Goal: Check status: Check status

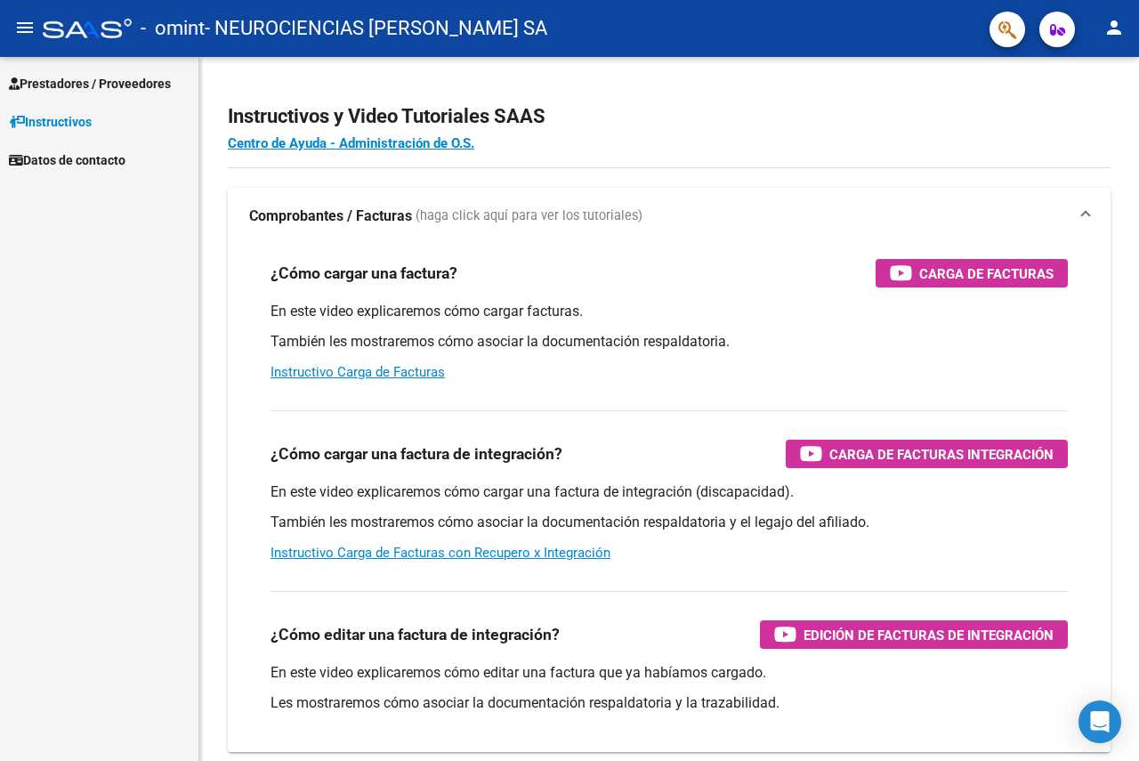
click at [158, 86] on span "Prestadores / Proveedores" at bounding box center [90, 84] width 162 height 20
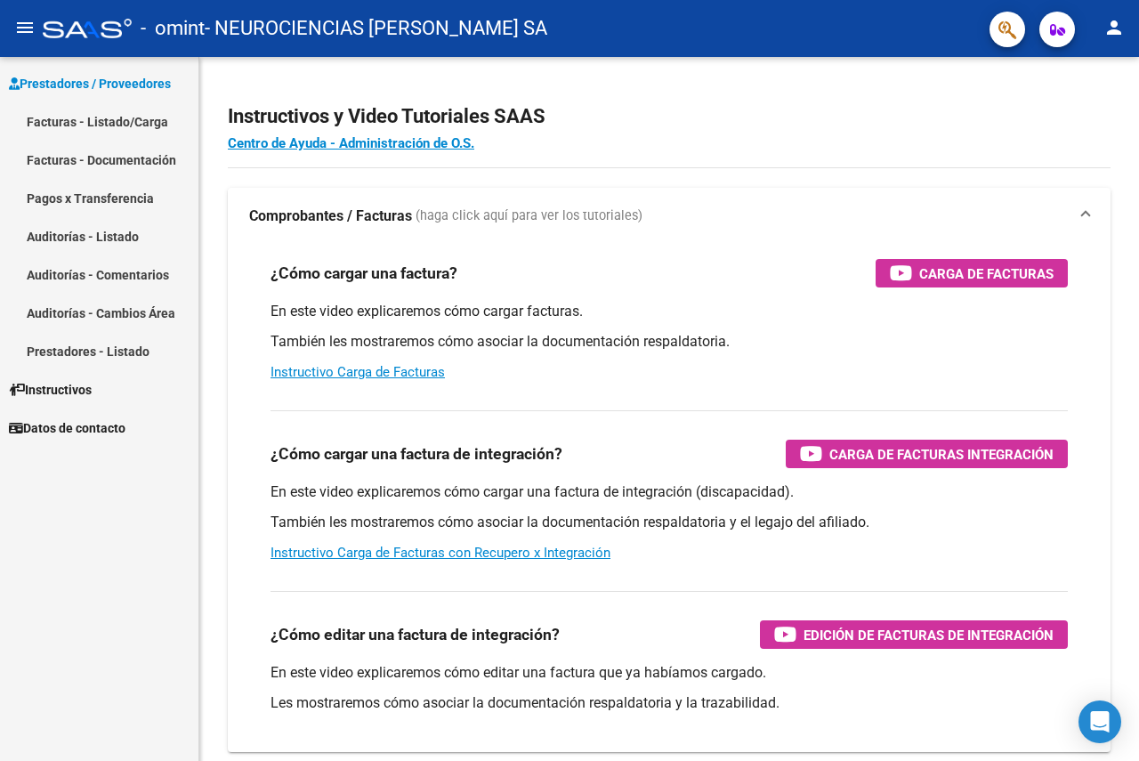
click at [138, 197] on link "Pagos x Transferencia" at bounding box center [99, 198] width 198 height 38
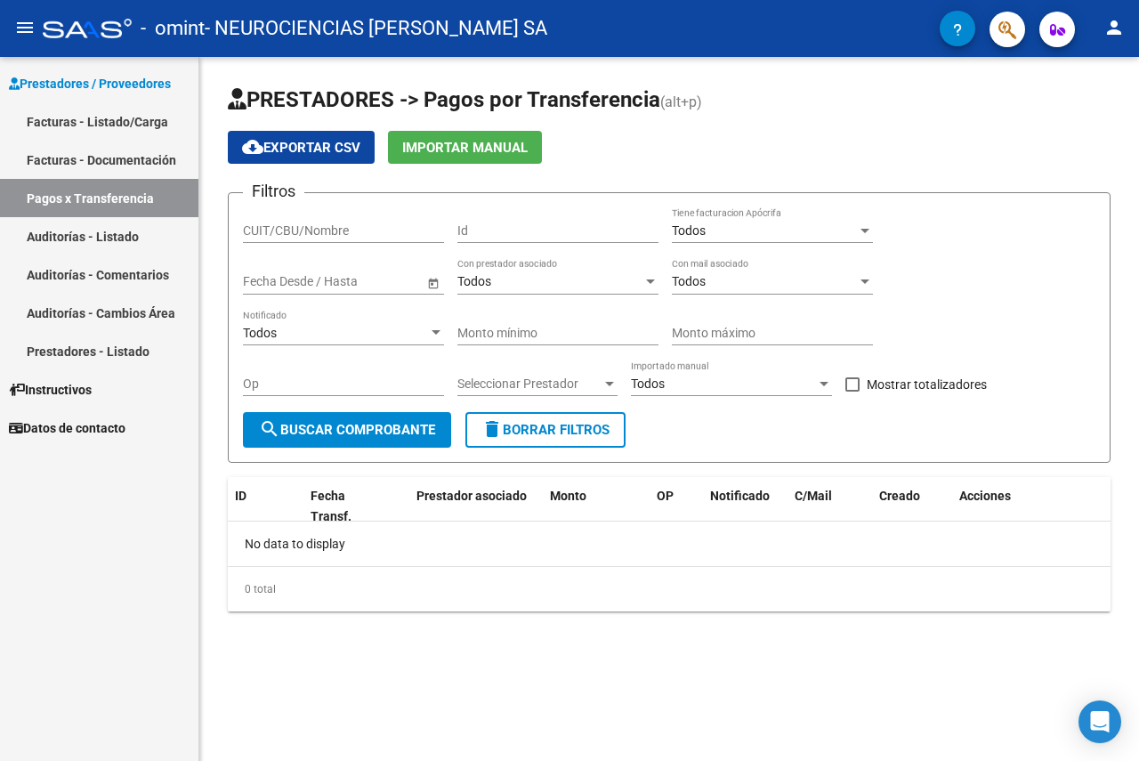
click at [295, 225] on input "CUIT/CBU/Nombre" at bounding box center [343, 230] width 201 height 15
type input "30716077647"
click at [408, 437] on span "search Buscar Comprobante" at bounding box center [347, 430] width 176 height 16
click at [313, 230] on input "30716077647" at bounding box center [343, 230] width 201 height 15
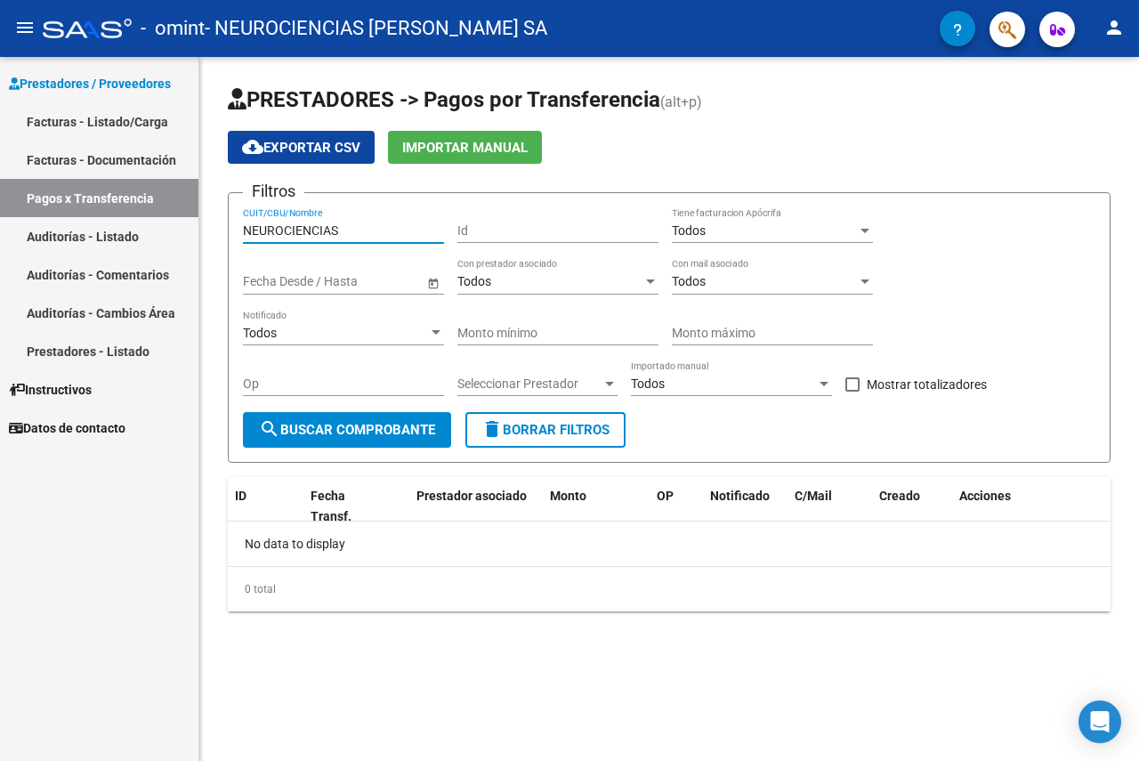
type input "NEUROCIENCIAS"
click at [121, 158] on link "Facturas - Documentación" at bounding box center [99, 160] width 198 height 38
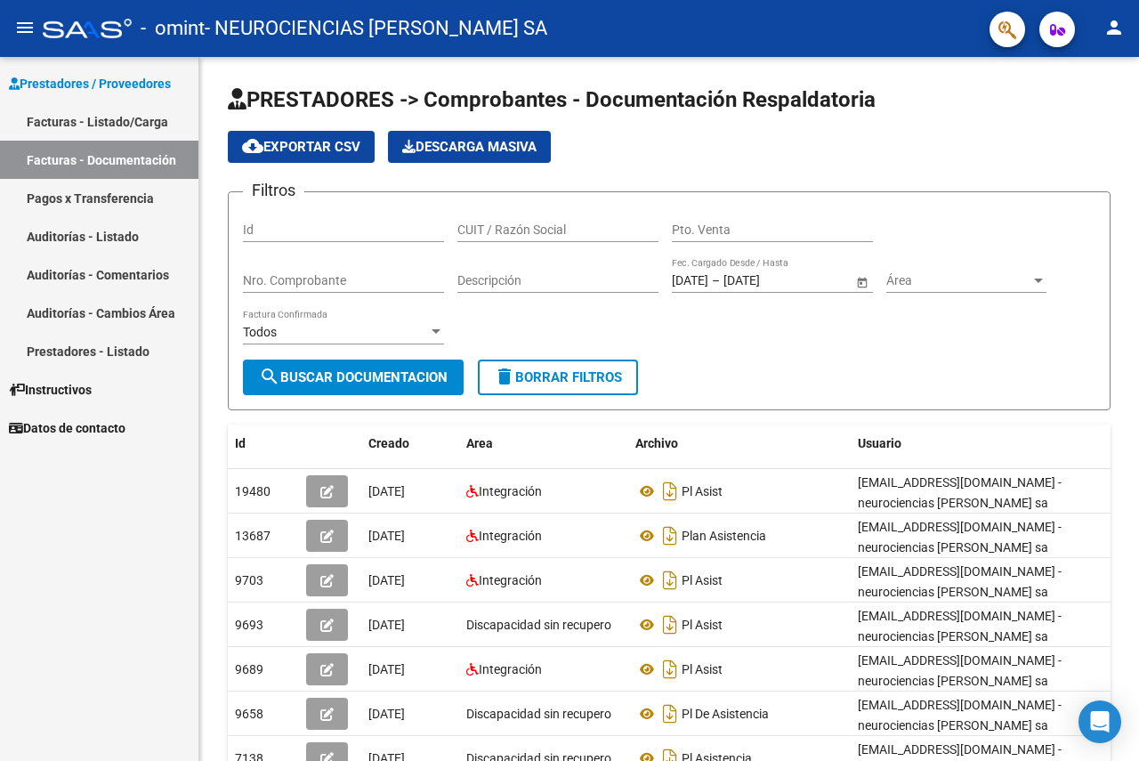
click at [108, 120] on link "Facturas - Listado/Carga" at bounding box center [99, 121] width 198 height 38
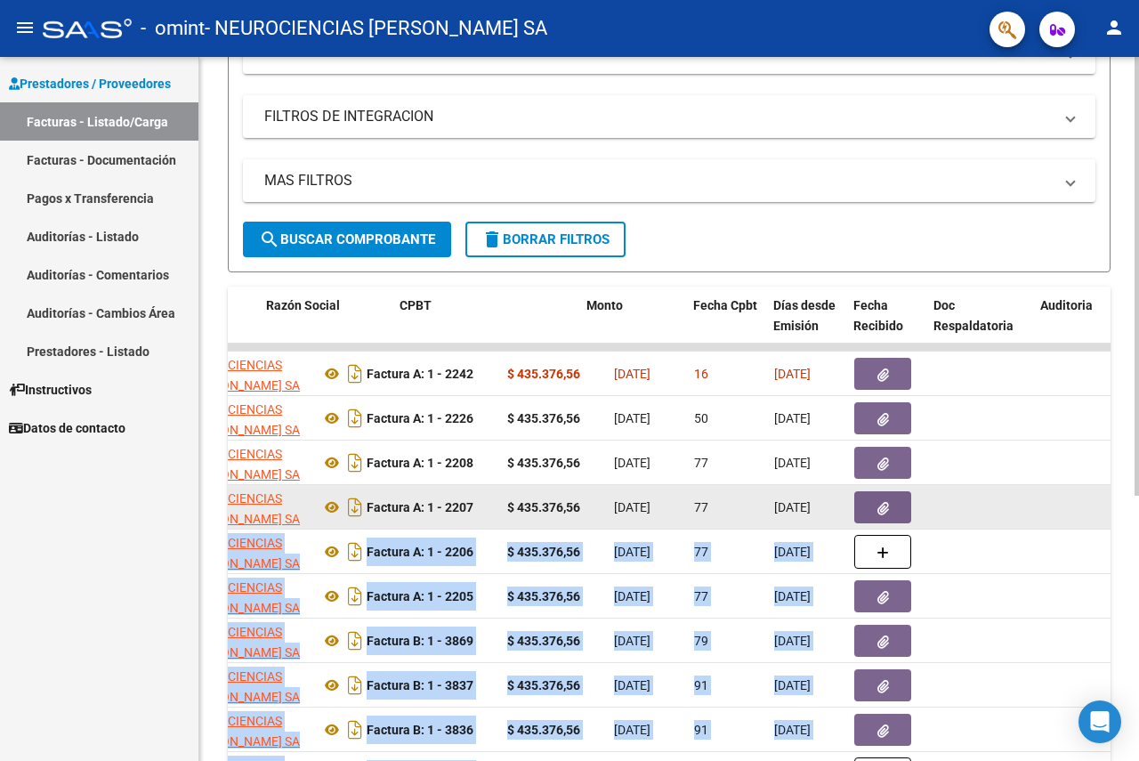
scroll to position [0, 551]
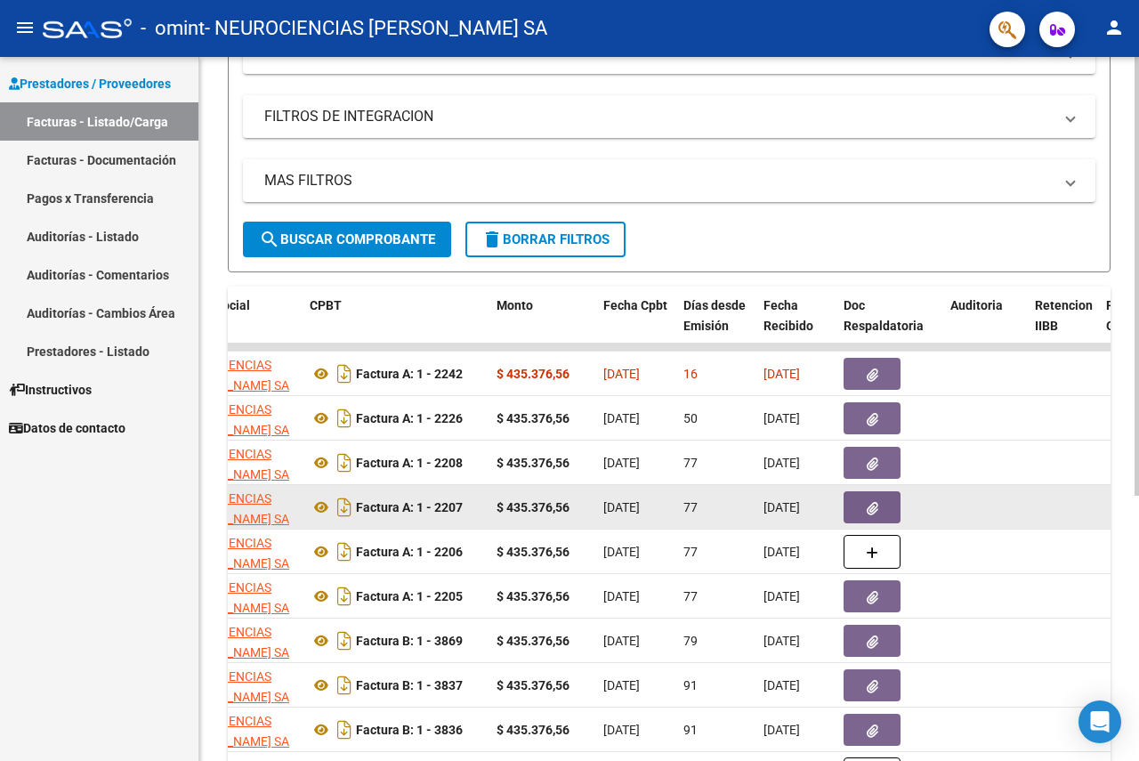
drag, startPoint x: 900, startPoint y: 521, endPoint x: 982, endPoint y: 516, distance: 82.0
click at [560, 516] on datatable-scroller "15728 Integración NEUROCIENCIAS [PERSON_NAME] SA 30716077647 Factura A: 1 - 224…" at bounding box center [118, 570] width 883 height 453
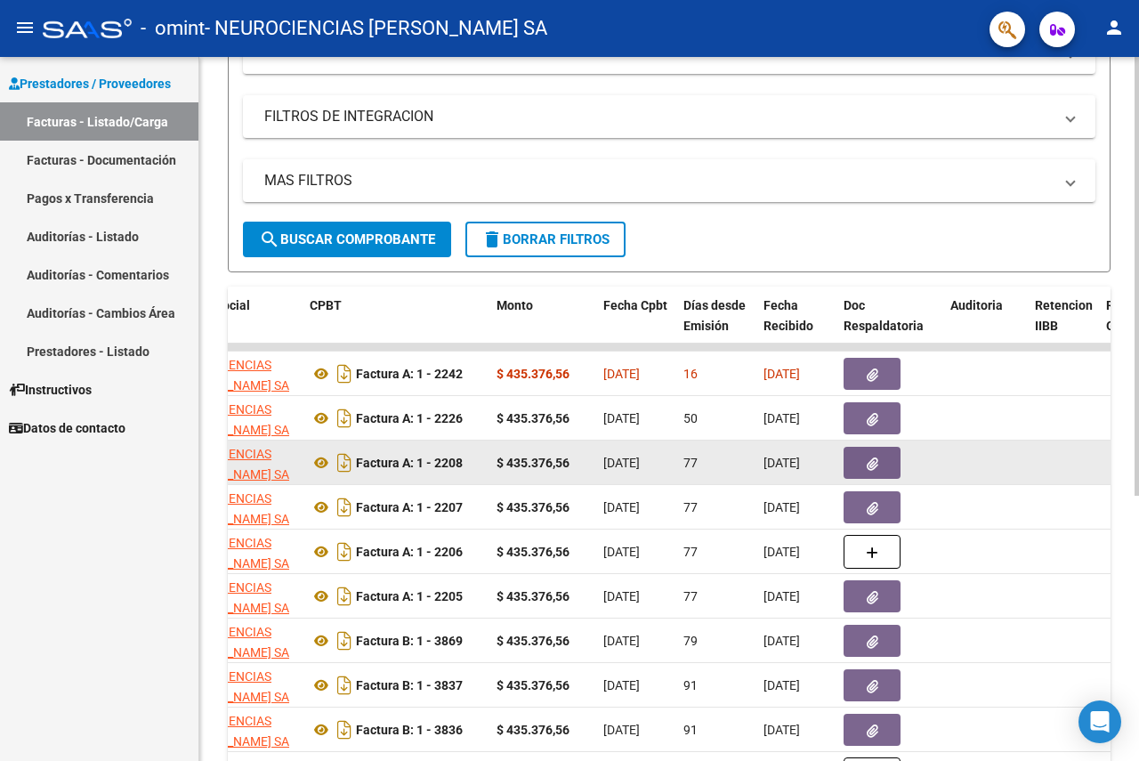
click at [1055, 477] on datatable-body-cell at bounding box center [1063, 463] width 71 height 44
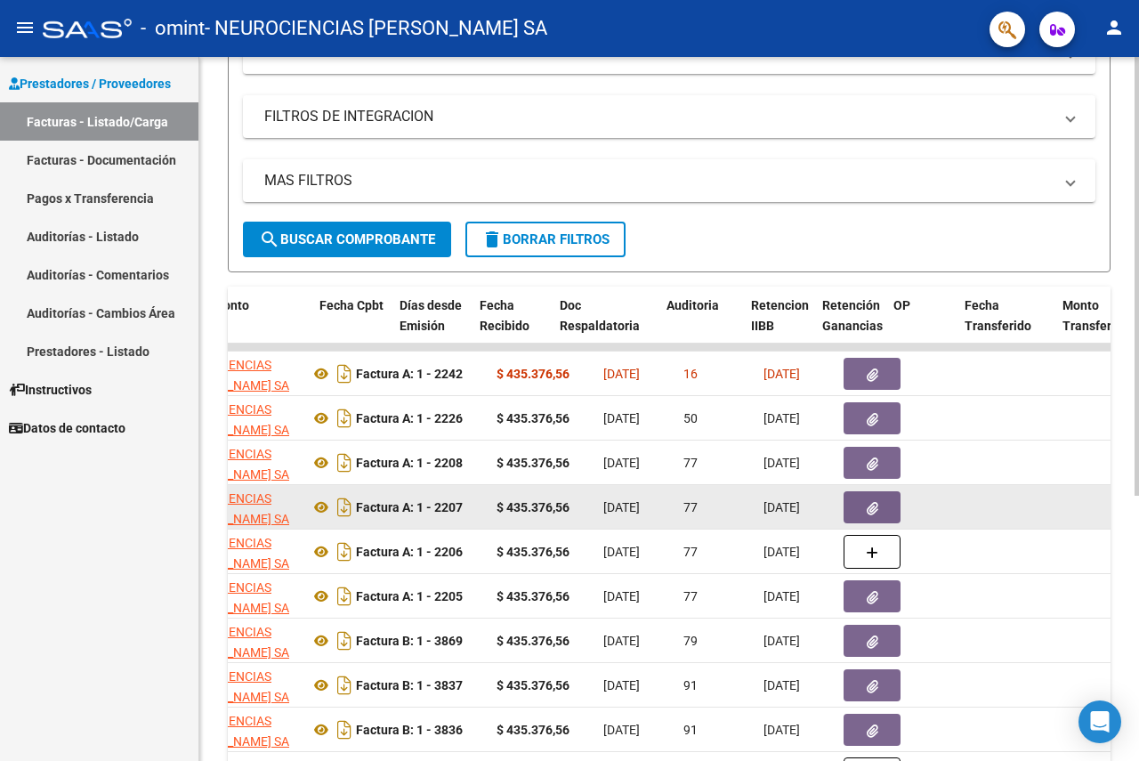
scroll to position [0, 990]
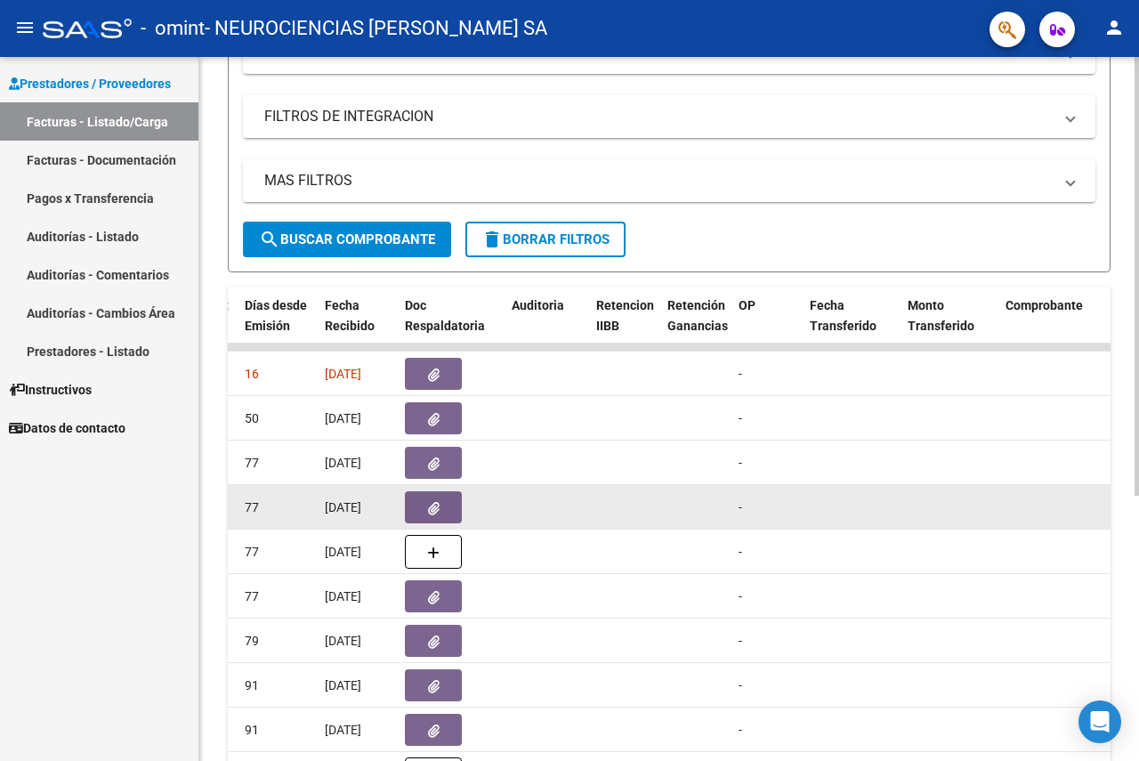
drag, startPoint x: 471, startPoint y: 484, endPoint x: 923, endPoint y: 522, distance: 453.7
click at [925, 525] on datatable-body-cell at bounding box center [950, 507] width 98 height 44
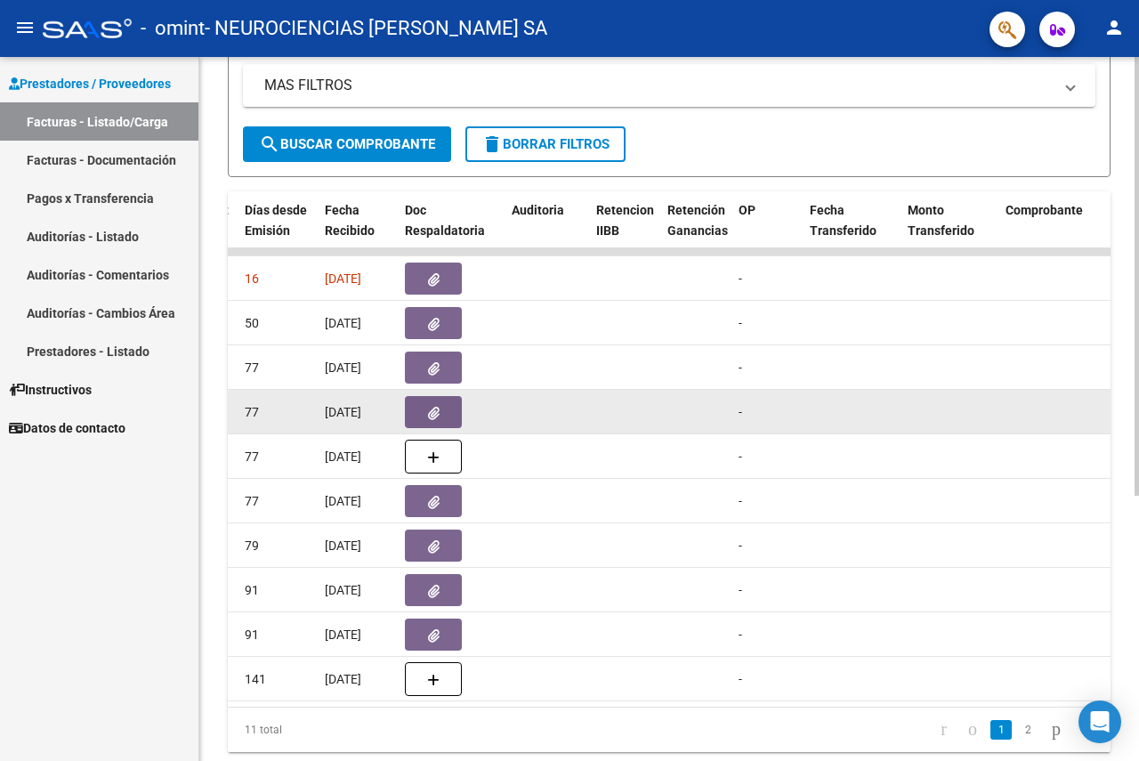
scroll to position [424, 0]
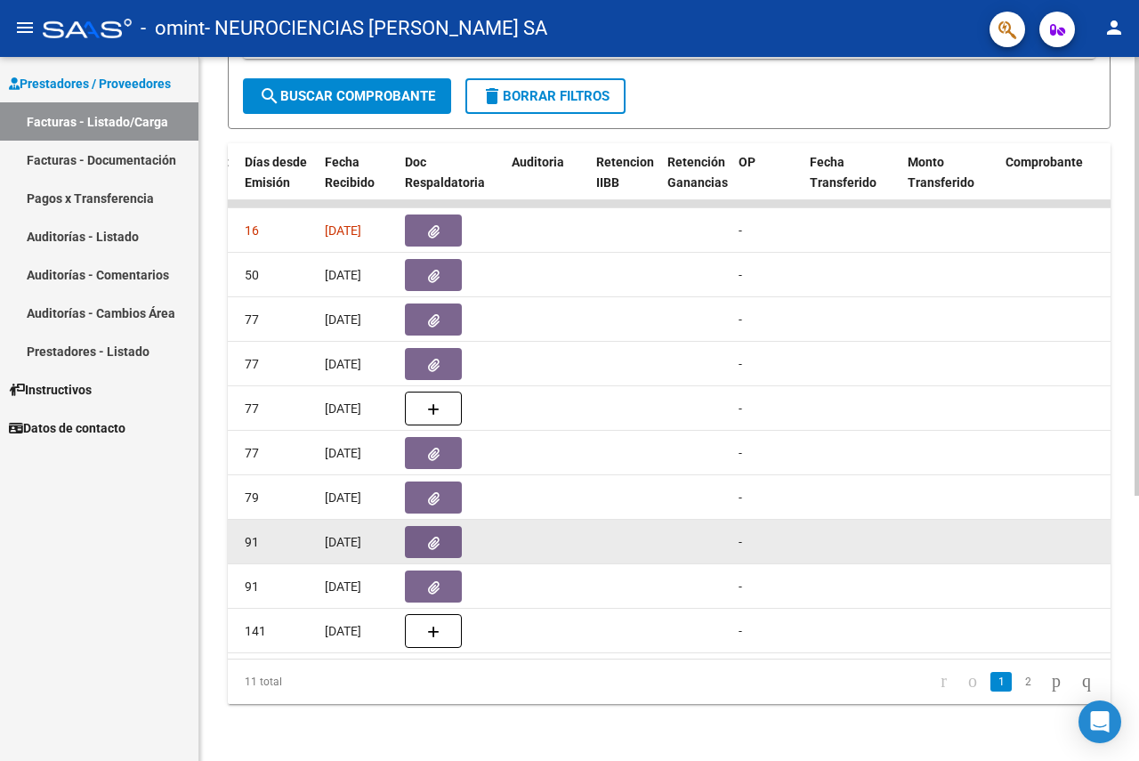
click at [754, 520] on datatable-body-cell "-" at bounding box center [767, 542] width 71 height 44
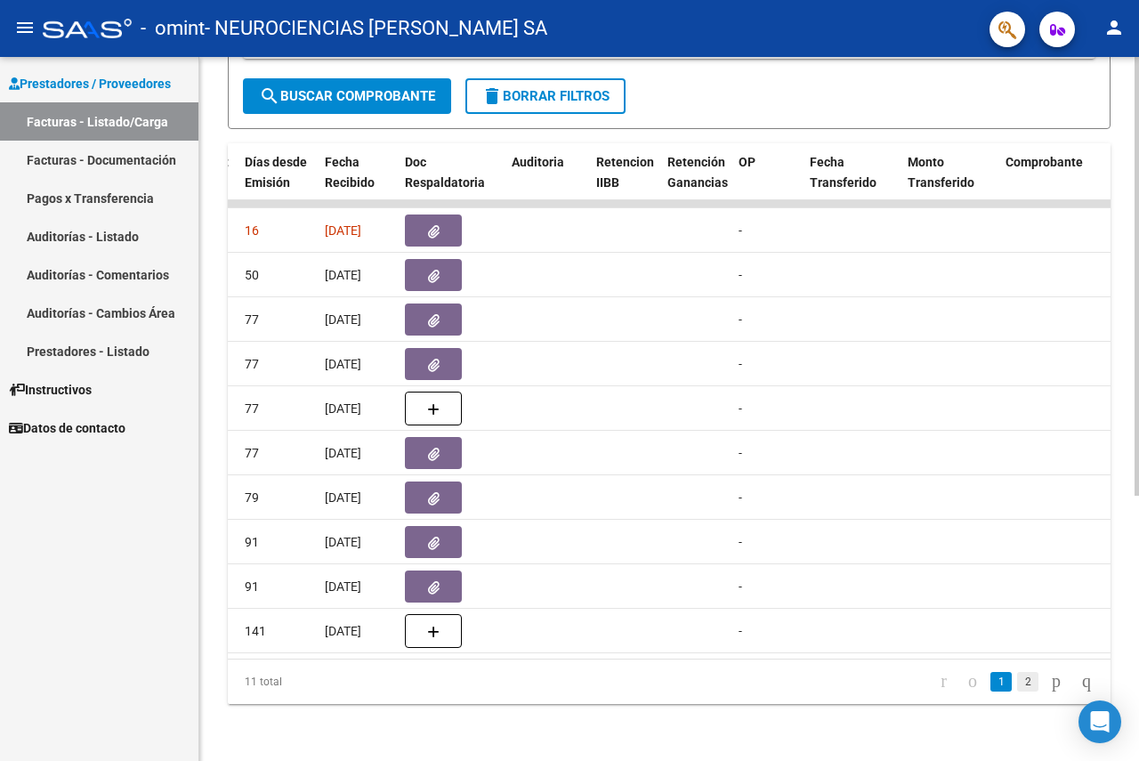
click at [1017, 677] on link "2" at bounding box center [1027, 682] width 21 height 20
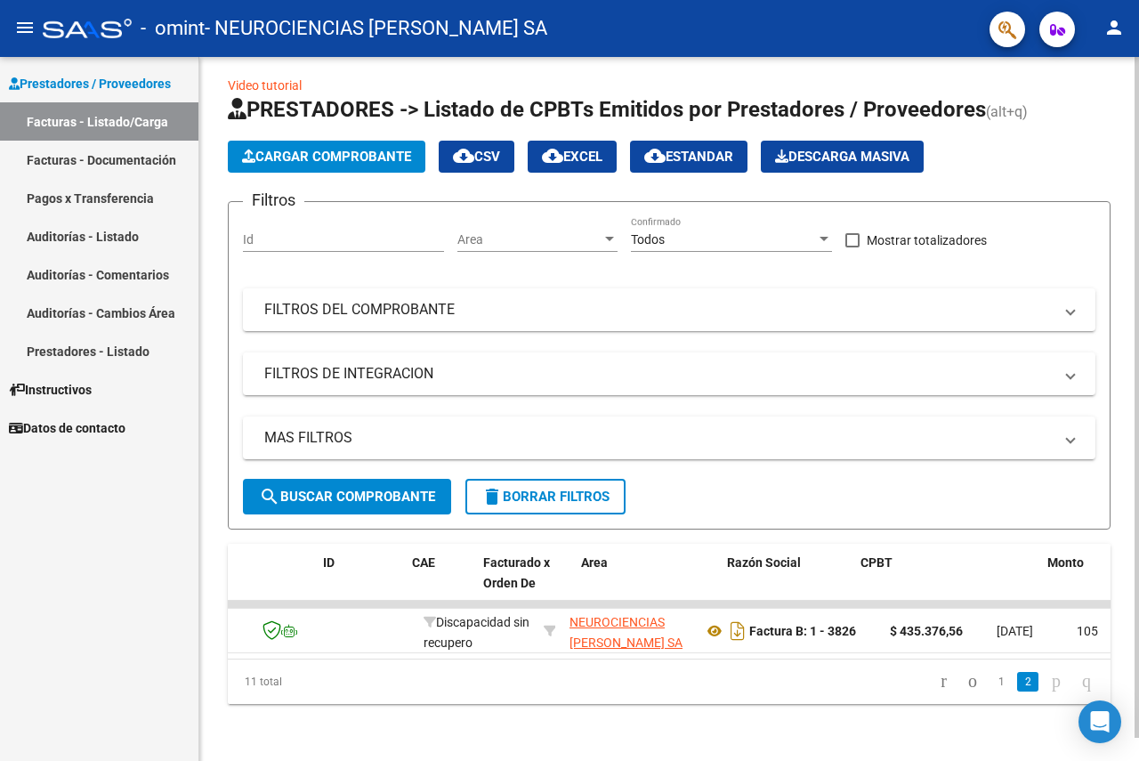
scroll to position [0, 0]
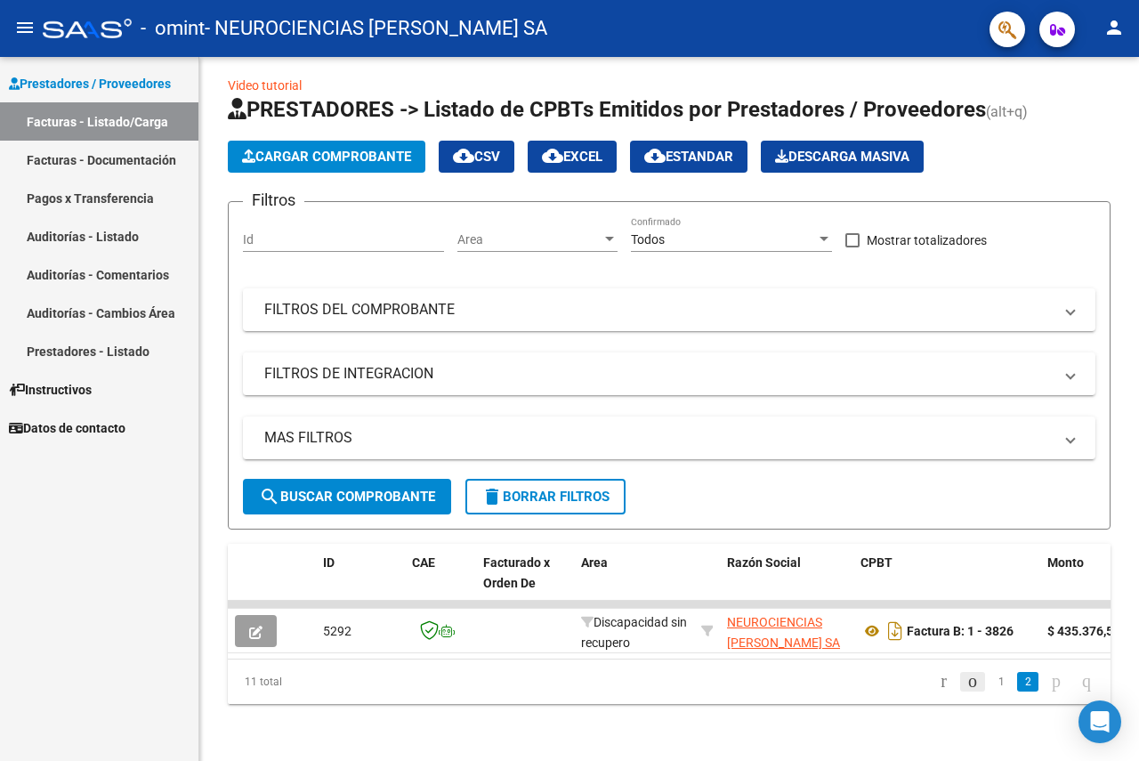
click at [966, 681] on icon "go to previous page" at bounding box center [973, 680] width 14 height 21
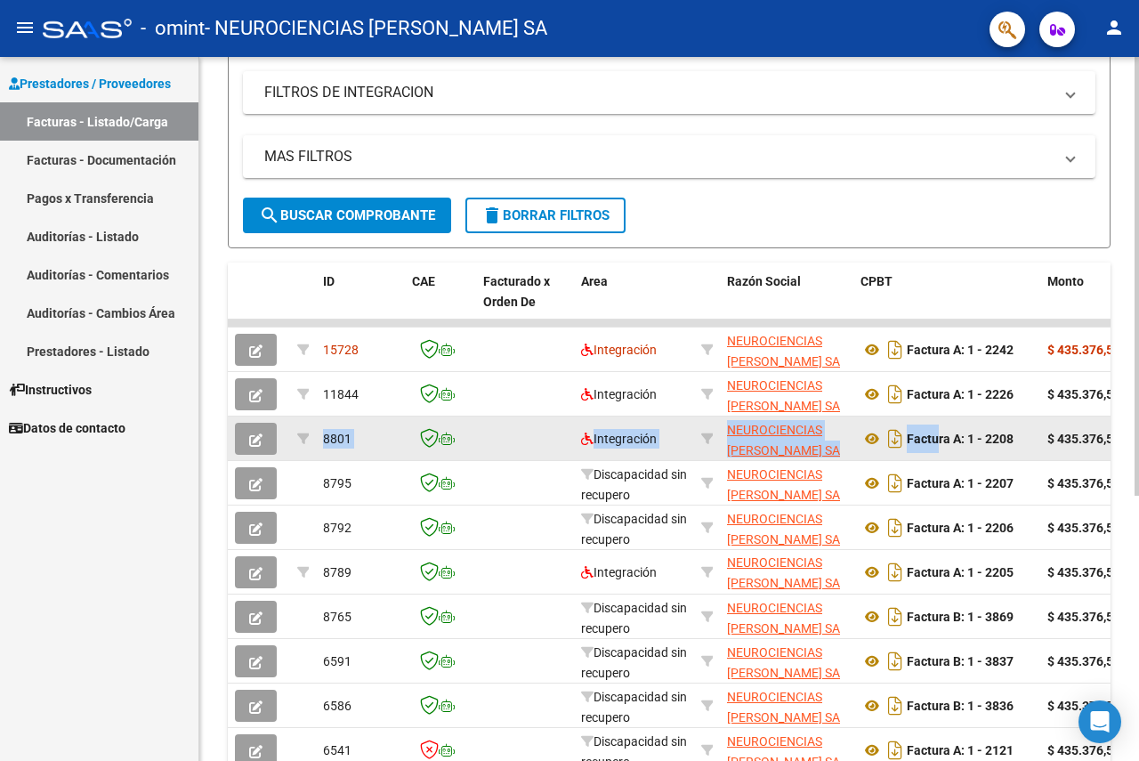
drag, startPoint x: 935, startPoint y: 441, endPoint x: 234, endPoint y: 429, distance: 701.3
click at [368, 433] on div "8801" at bounding box center [360, 439] width 75 height 20
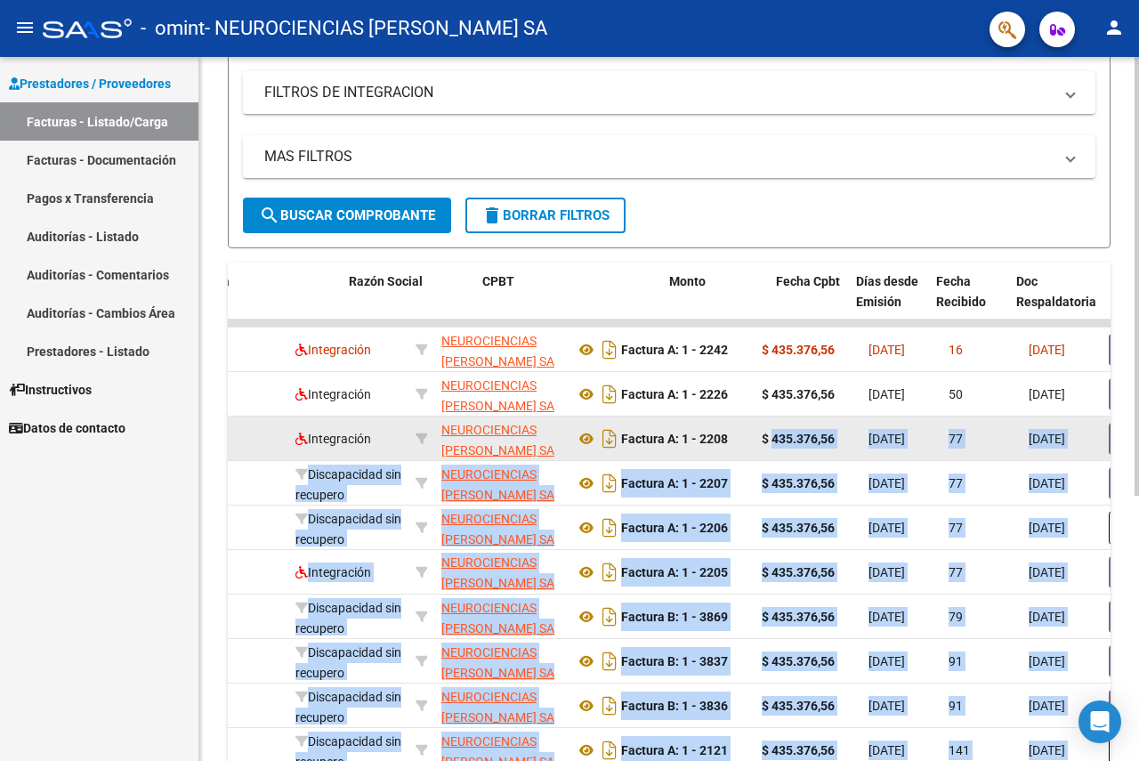
scroll to position [0, 489]
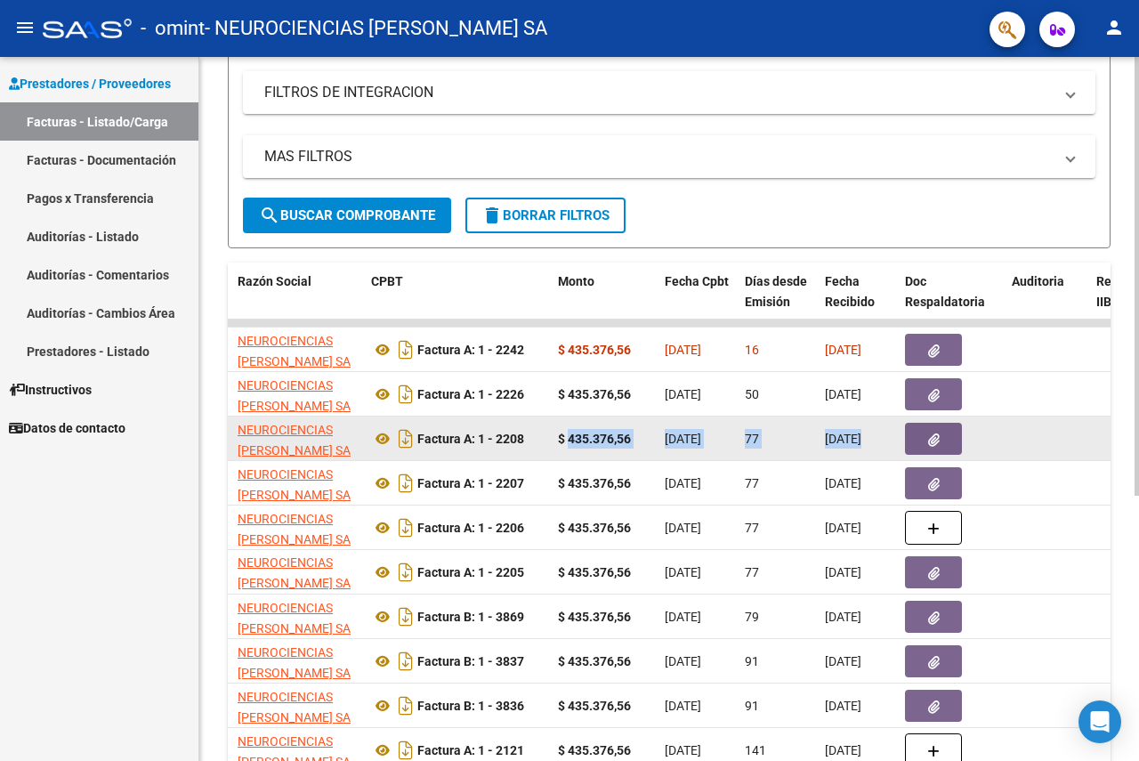
drag, startPoint x: 1059, startPoint y: 436, endPoint x: 1030, endPoint y: 441, distance: 29.8
click at [1024, 439] on datatable-body-cell at bounding box center [1047, 438] width 85 height 44
drag, startPoint x: 1029, startPoint y: 440, endPoint x: 1054, endPoint y: 445, distance: 25.5
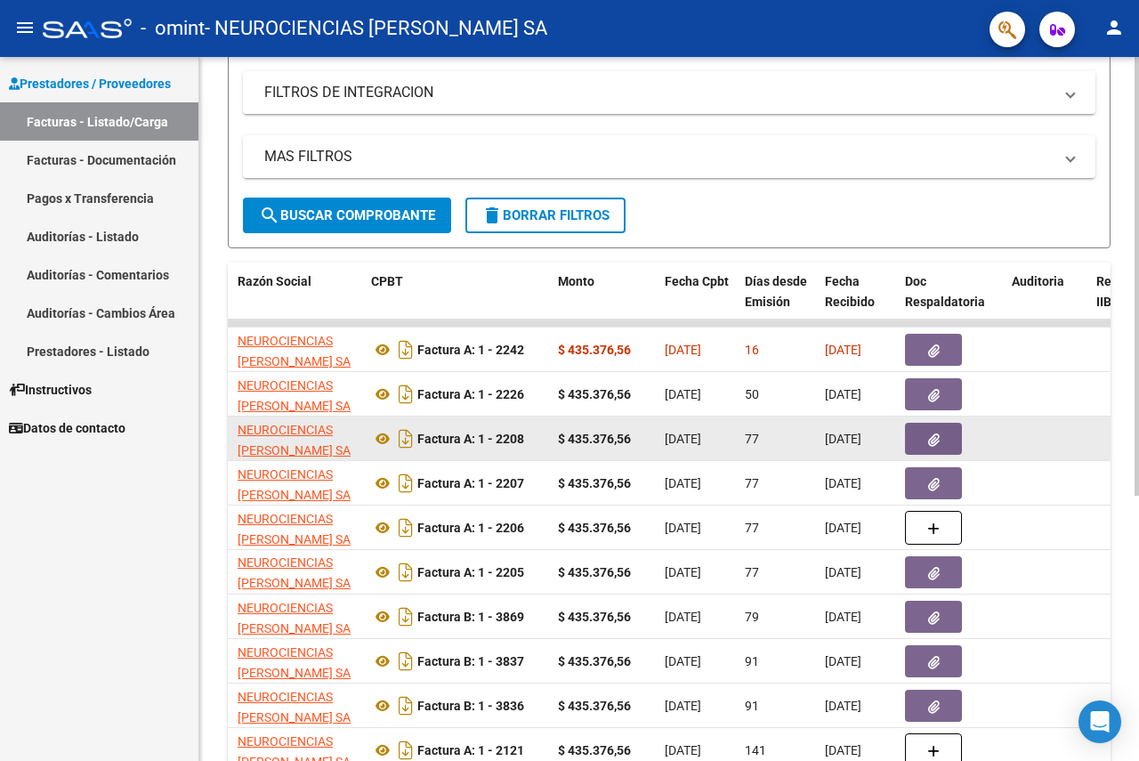
click at [1084, 443] on datatable-body-cell at bounding box center [1047, 438] width 85 height 44
click at [1054, 445] on datatable-body-cell at bounding box center [1047, 438] width 85 height 44
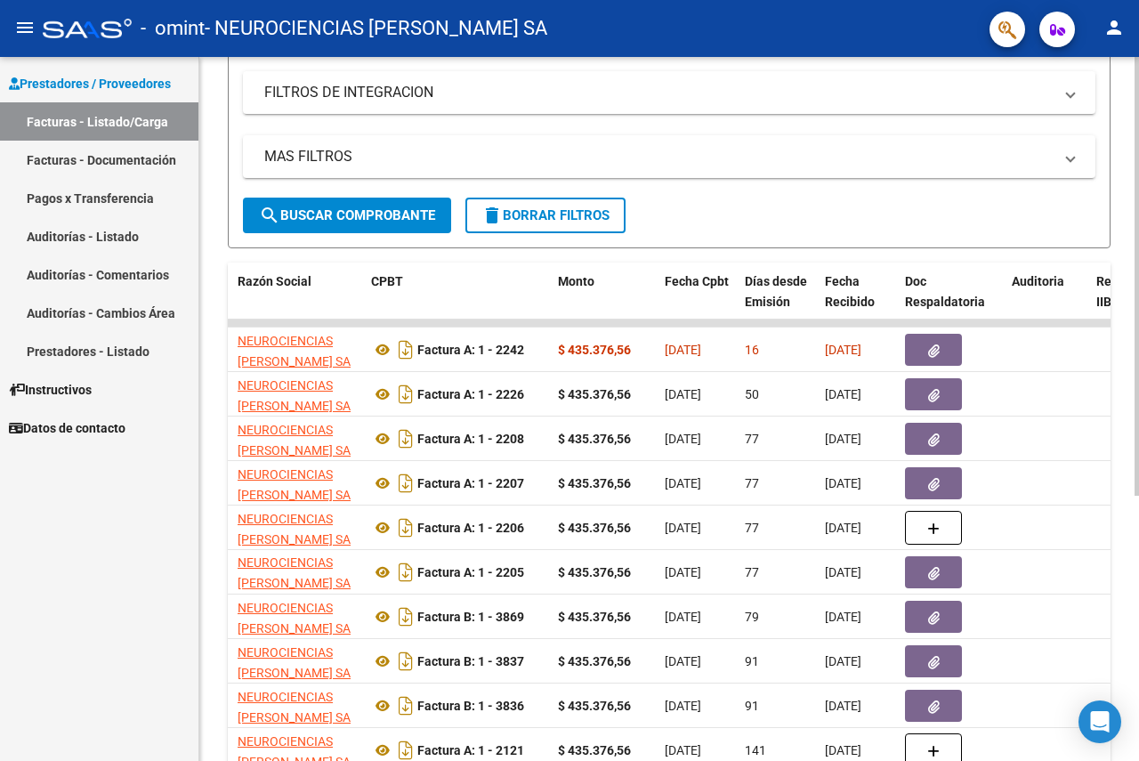
drag, startPoint x: 1031, startPoint y: 469, endPoint x: 1138, endPoint y: 450, distance: 109.3
click at [1138, 450] on div "Video tutorial PRESTADORES -> Listado de CPBTs Emitidos por Prestadores / Prove…" at bounding box center [671, 323] width 944 height 1114
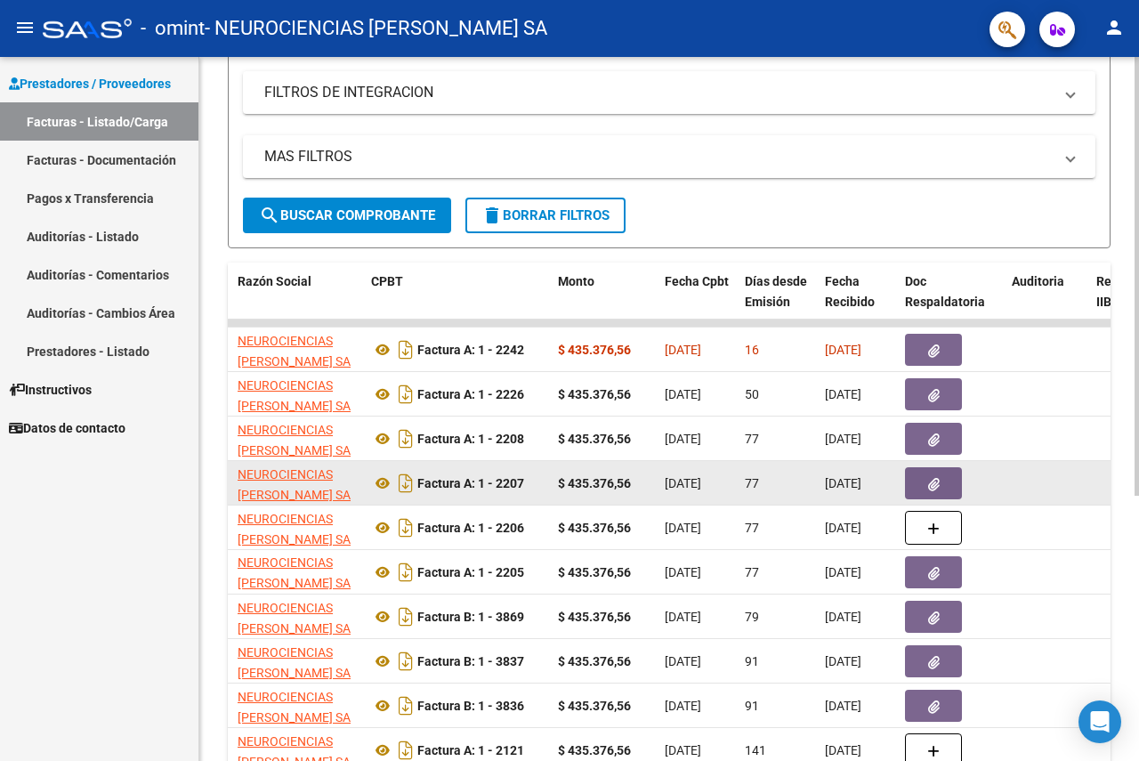
drag, startPoint x: 1070, startPoint y: 428, endPoint x: 735, endPoint y: 464, distance: 336.5
click at [1137, 455] on div "Video tutorial PRESTADORES -> Listado de CPBTs Emitidos por Prestadores / Prove…" at bounding box center [671, 323] width 944 height 1114
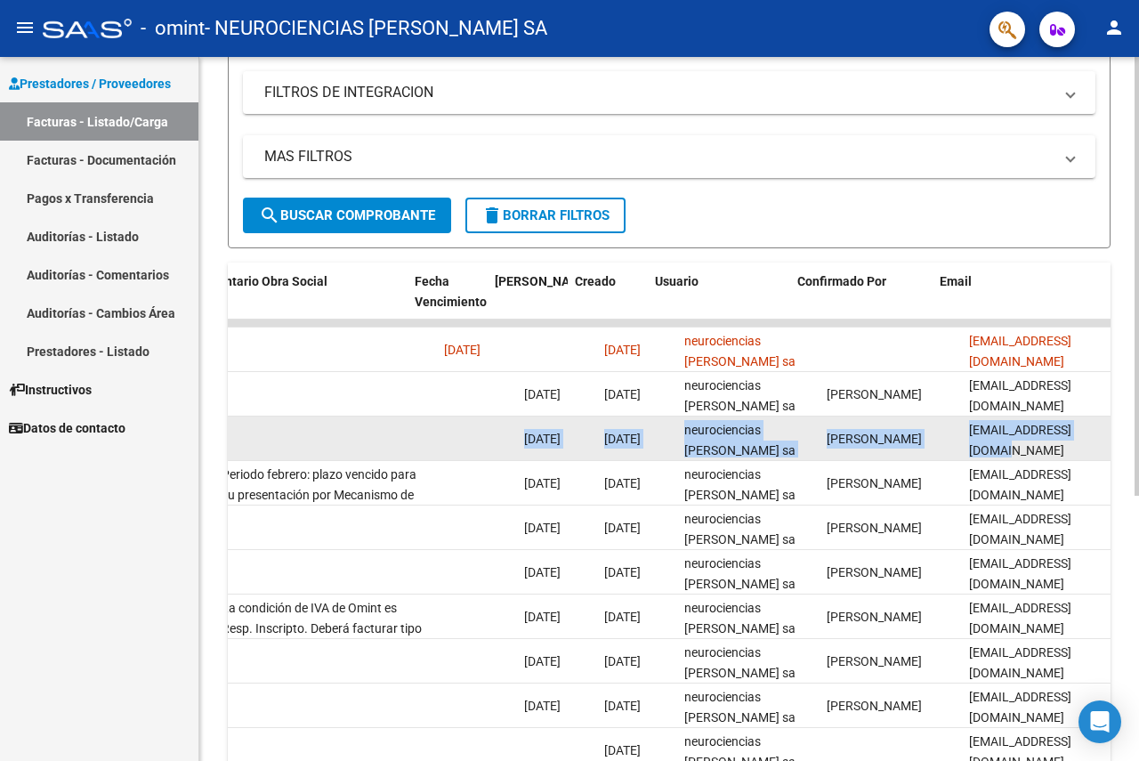
scroll to position [0, 2869]
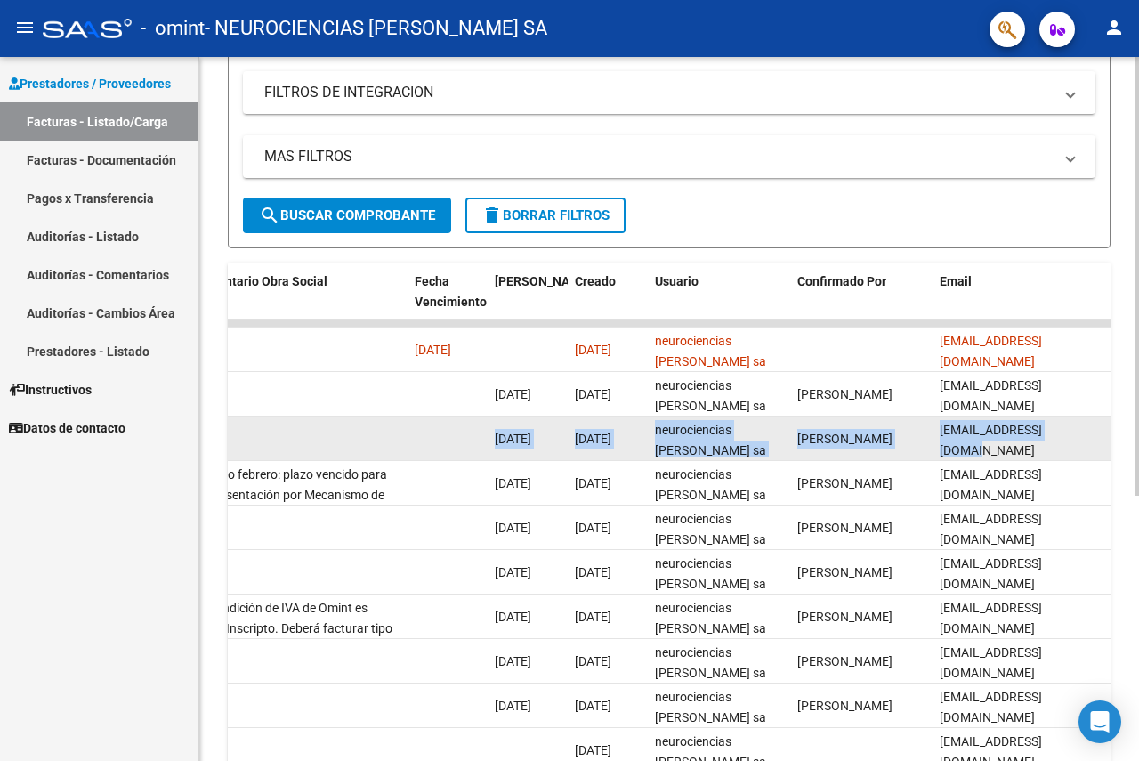
drag, startPoint x: 432, startPoint y: 441, endPoint x: 1105, endPoint y: 429, distance: 673.8
click at [1066, 439] on div "[EMAIL_ADDRESS][DOMAIN_NAME]" at bounding box center [1022, 438] width 164 height 37
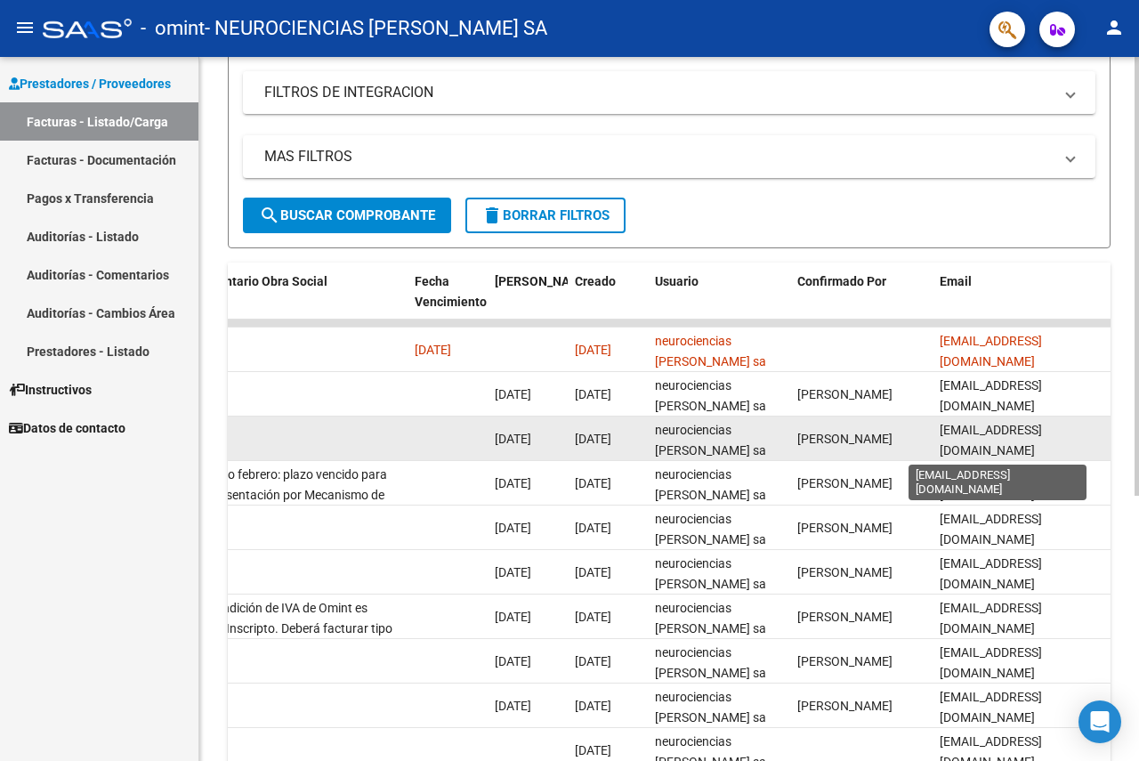
click at [1001, 445] on span "[EMAIL_ADDRESS][DOMAIN_NAME]" at bounding box center [991, 440] width 102 height 35
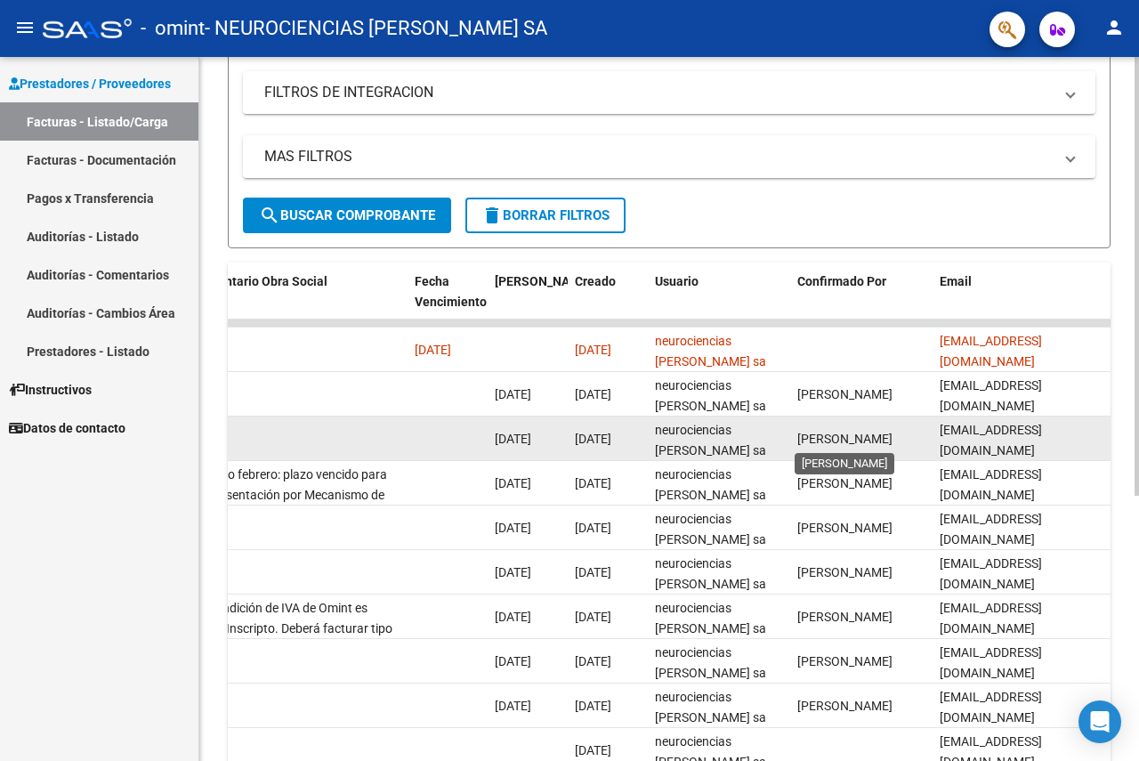
drag, startPoint x: 844, startPoint y: 441, endPoint x: 828, endPoint y: 441, distance: 16.0
click at [840, 441] on span "[PERSON_NAME]" at bounding box center [844, 439] width 95 height 14
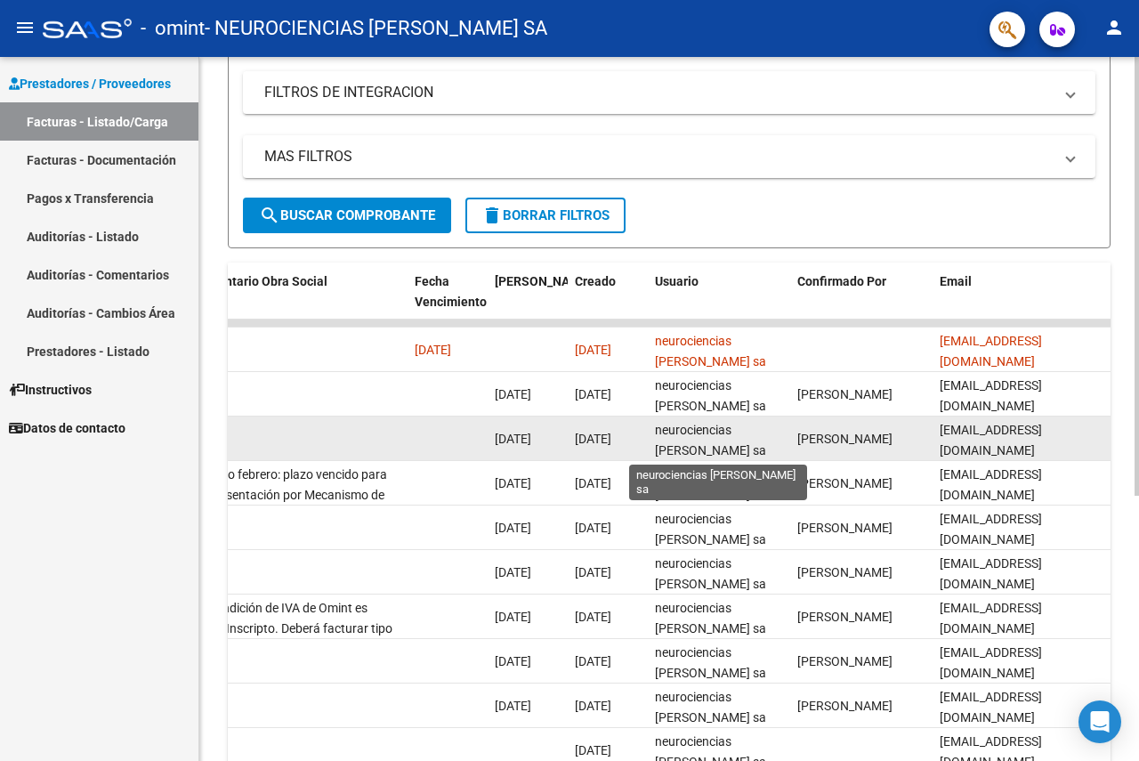
drag, startPoint x: 705, startPoint y: 436, endPoint x: 635, endPoint y: 437, distance: 70.3
click at [701, 437] on span "neurociencias [PERSON_NAME] sa" at bounding box center [710, 440] width 111 height 35
click at [590, 437] on span "[DATE]" at bounding box center [593, 439] width 36 height 14
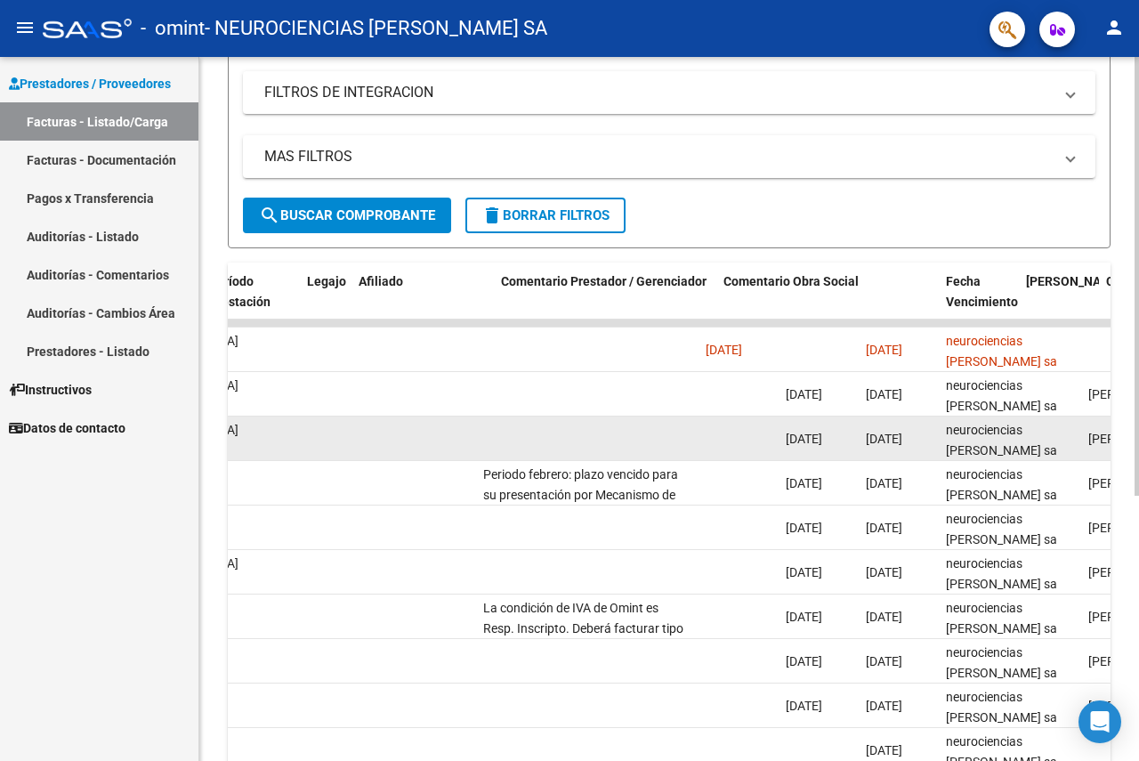
scroll to position [0, 2198]
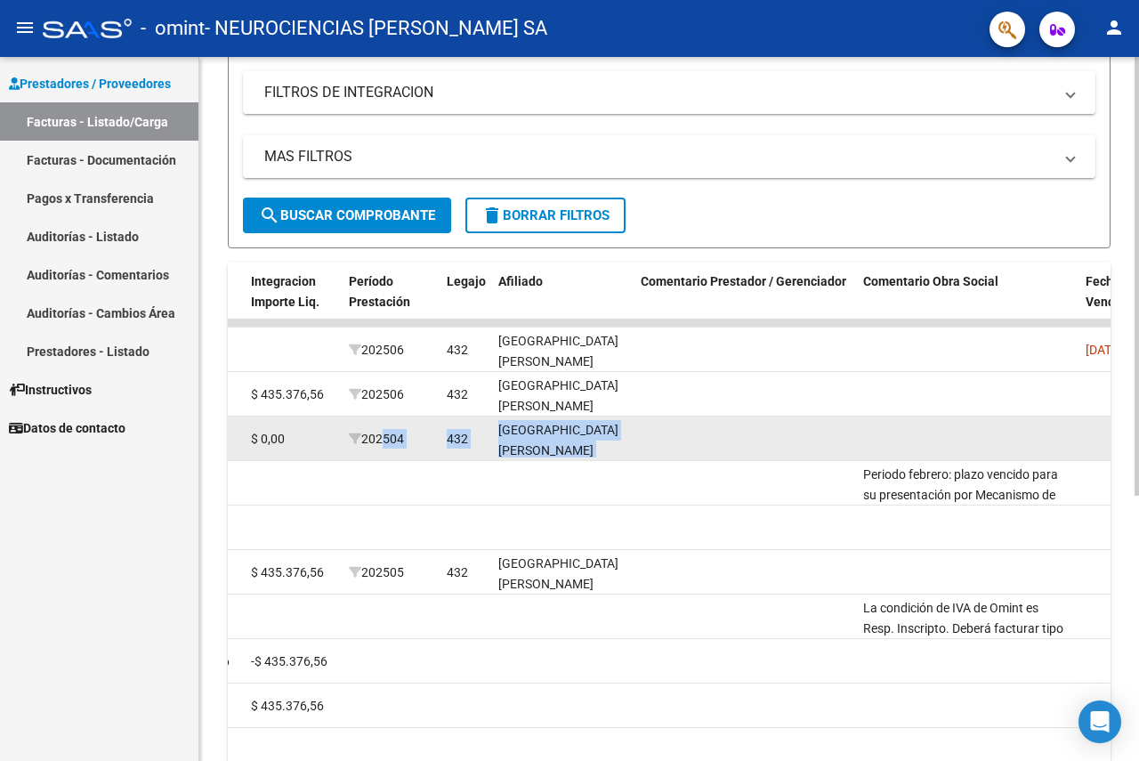
drag, startPoint x: 491, startPoint y: 425, endPoint x: 383, endPoint y: 449, distance: 111.2
click at [384, 444] on span "202504" at bounding box center [376, 439] width 55 height 14
click at [390, 438] on span "202504" at bounding box center [376, 439] width 55 height 14
drag, startPoint x: 390, startPoint y: 438, endPoint x: 655, endPoint y: 455, distance: 265.7
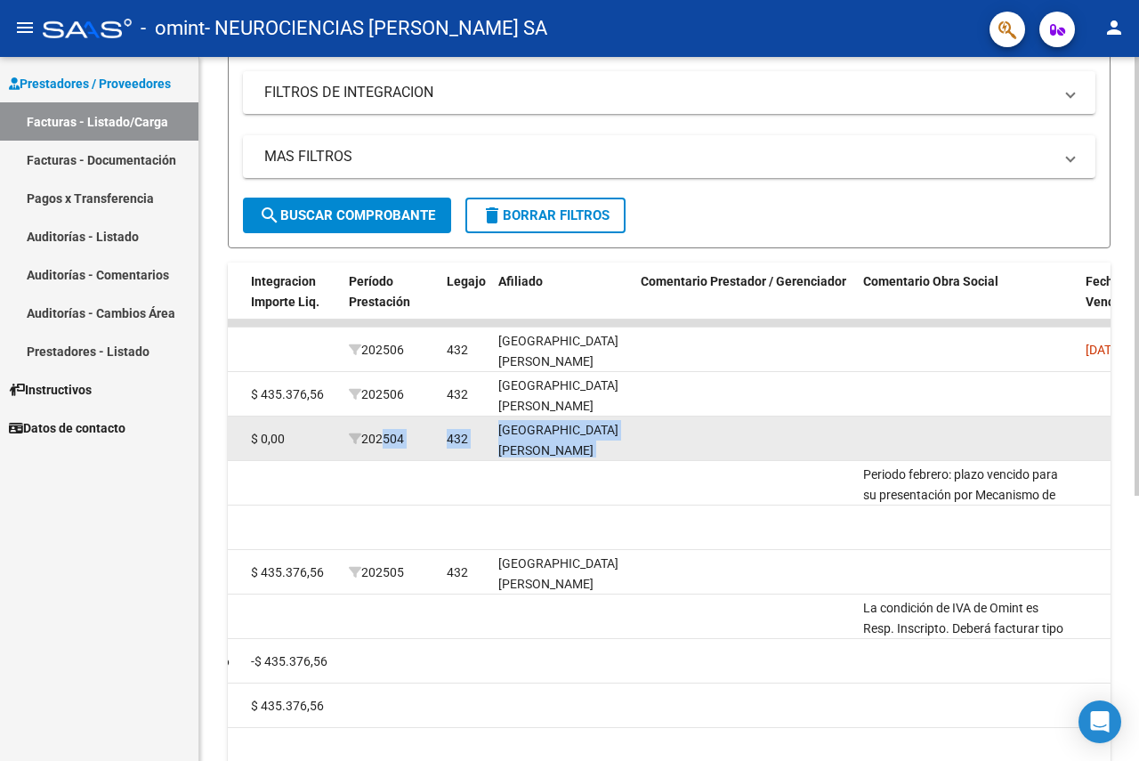
click at [397, 438] on span "202504" at bounding box center [376, 439] width 55 height 14
click at [678, 454] on datatable-body-cell at bounding box center [745, 438] width 222 height 44
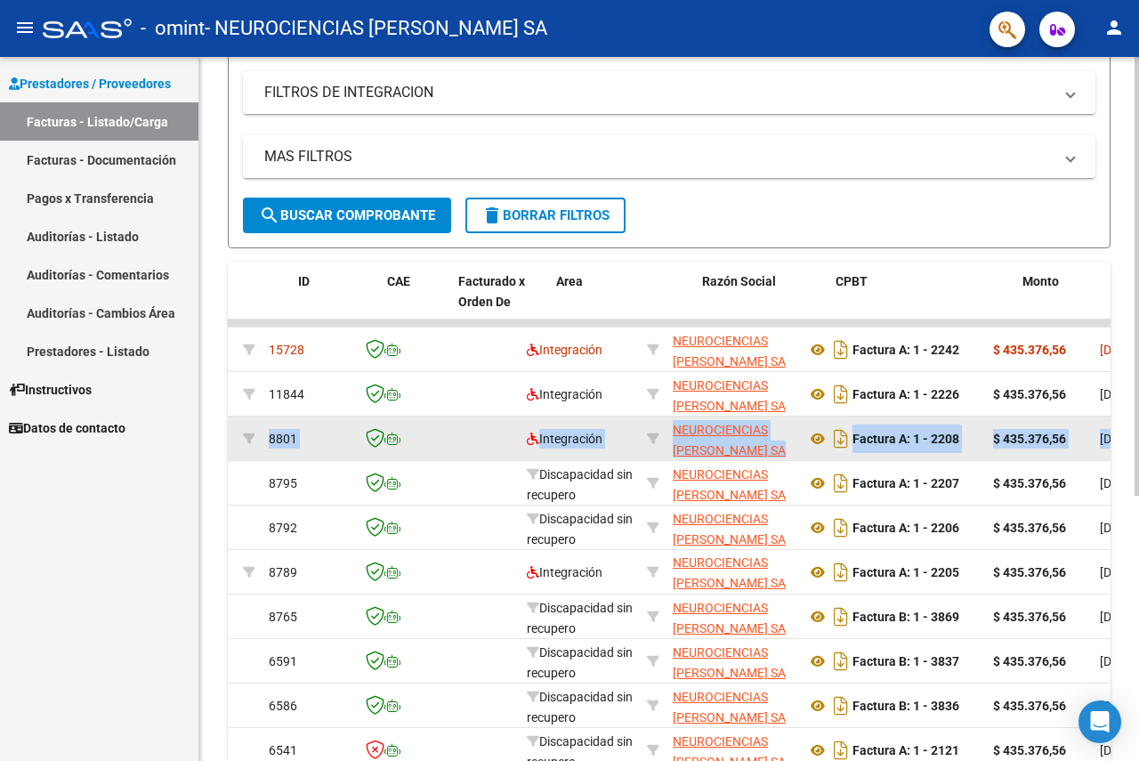
scroll to position [0, 0]
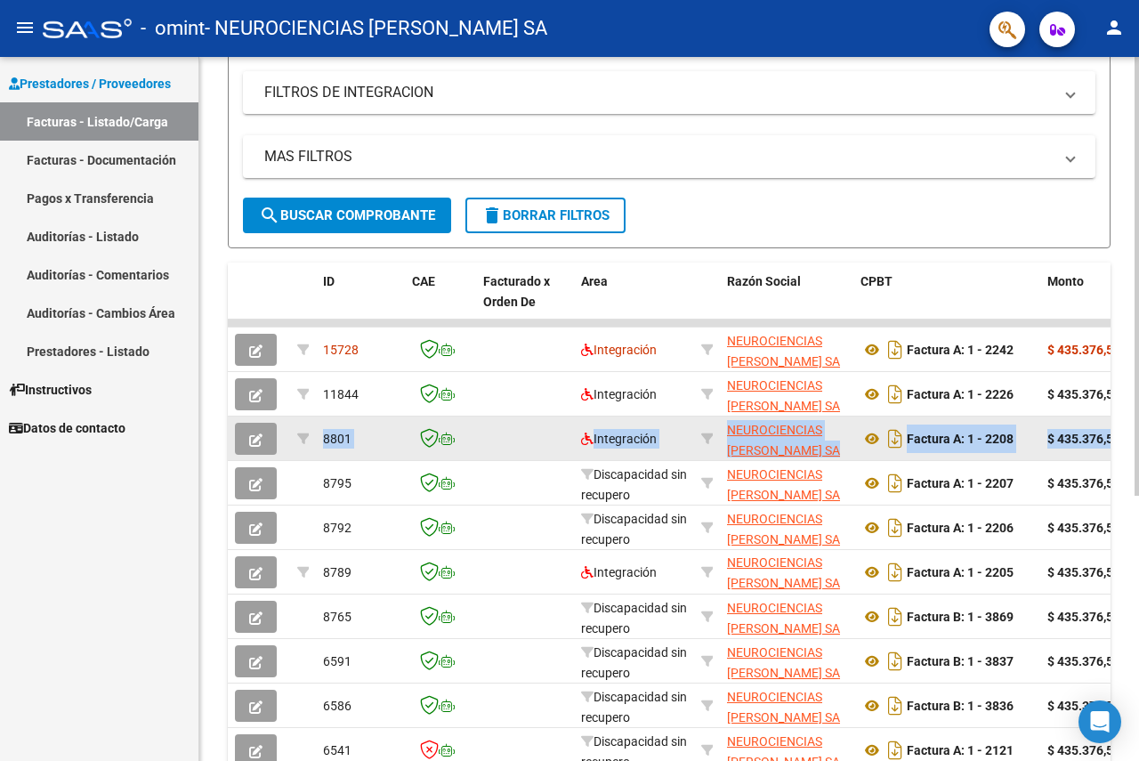
drag, startPoint x: 440, startPoint y: 441, endPoint x: 236, endPoint y: 426, distance: 204.3
click at [455, 438] on div at bounding box center [440, 438] width 57 height 20
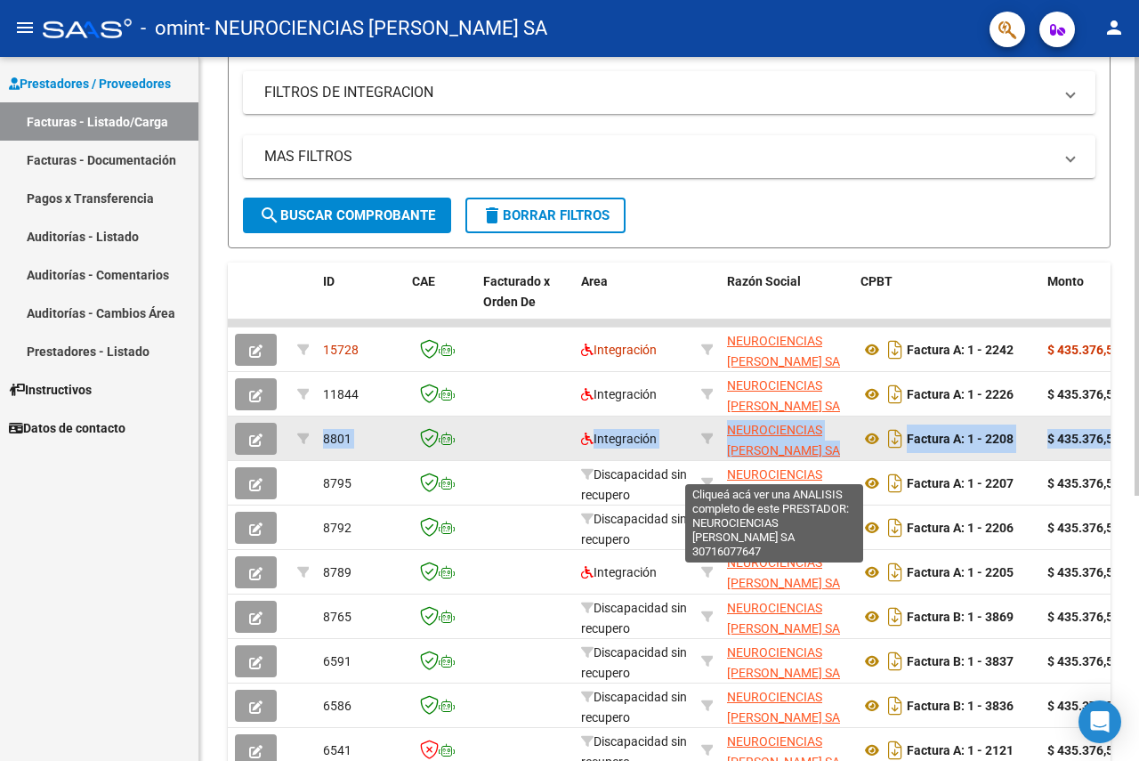
click at [780, 435] on span "NEUROCIENCIAS [PERSON_NAME] SA" at bounding box center [783, 440] width 113 height 35
copy div "8801 Integración NEUROCIENCIAS [PERSON_NAME] SA 30716077647 Factura A: 1 - 2208…"
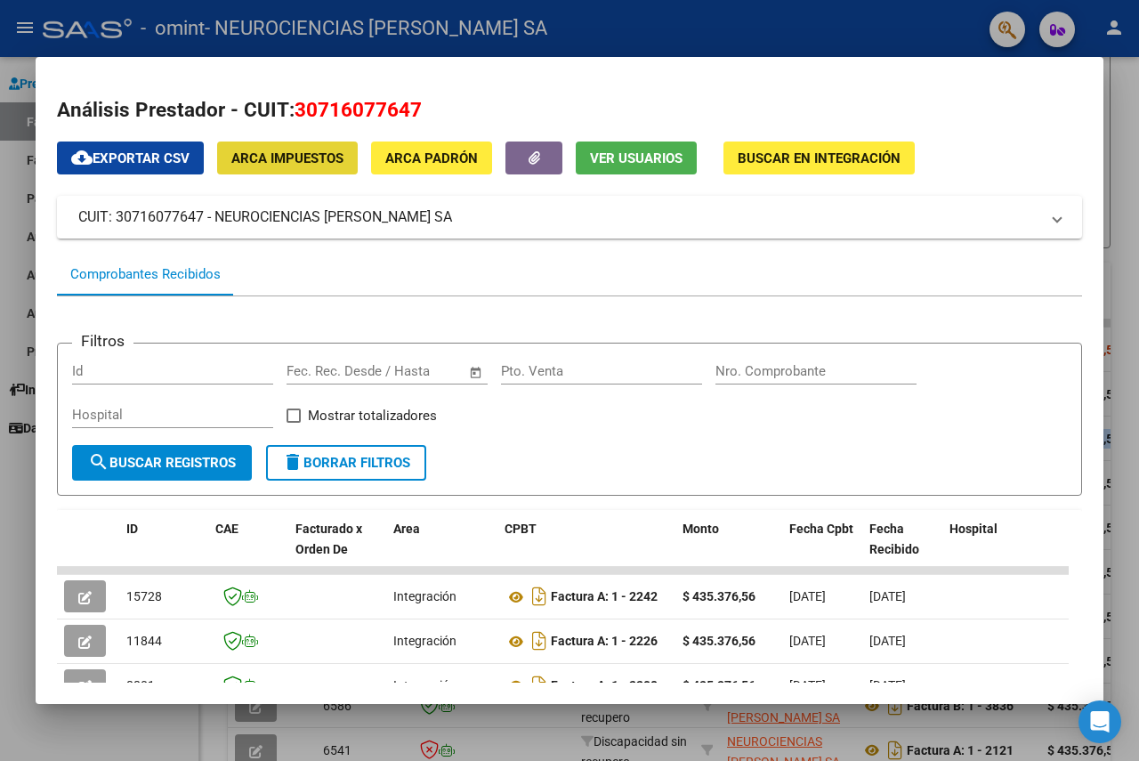
click at [319, 158] on span "ARCA Impuestos" at bounding box center [287, 158] width 112 height 16
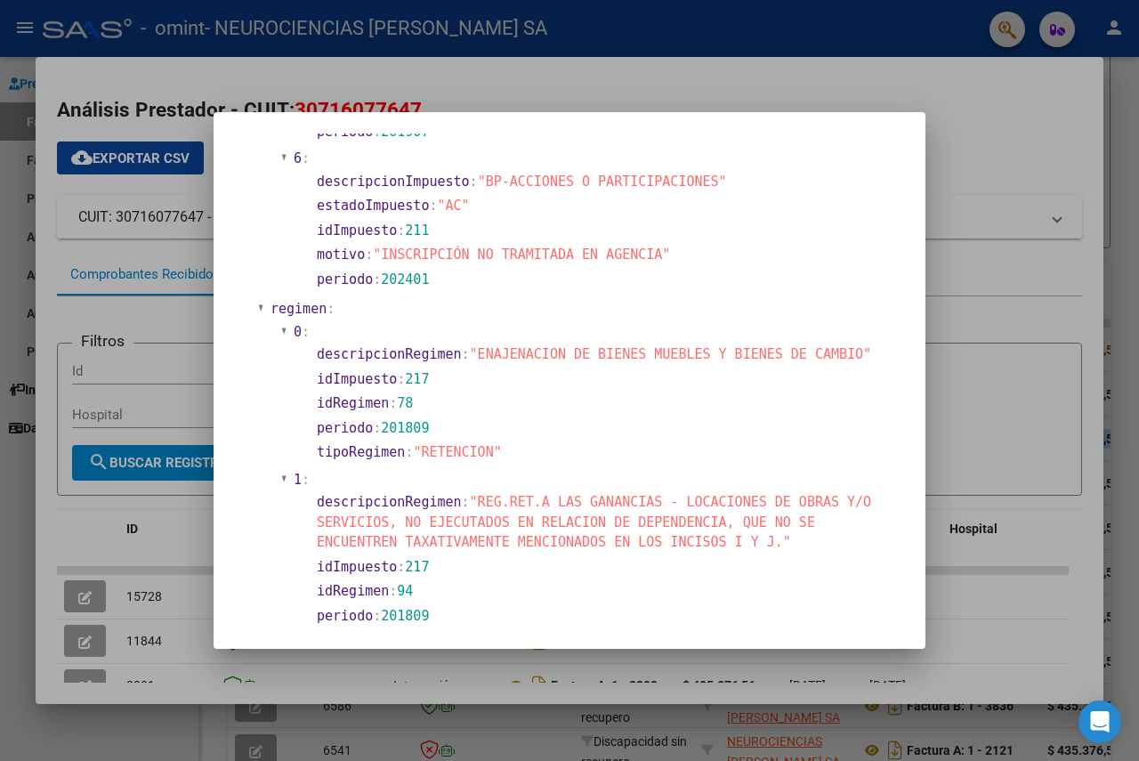
scroll to position [1596, 0]
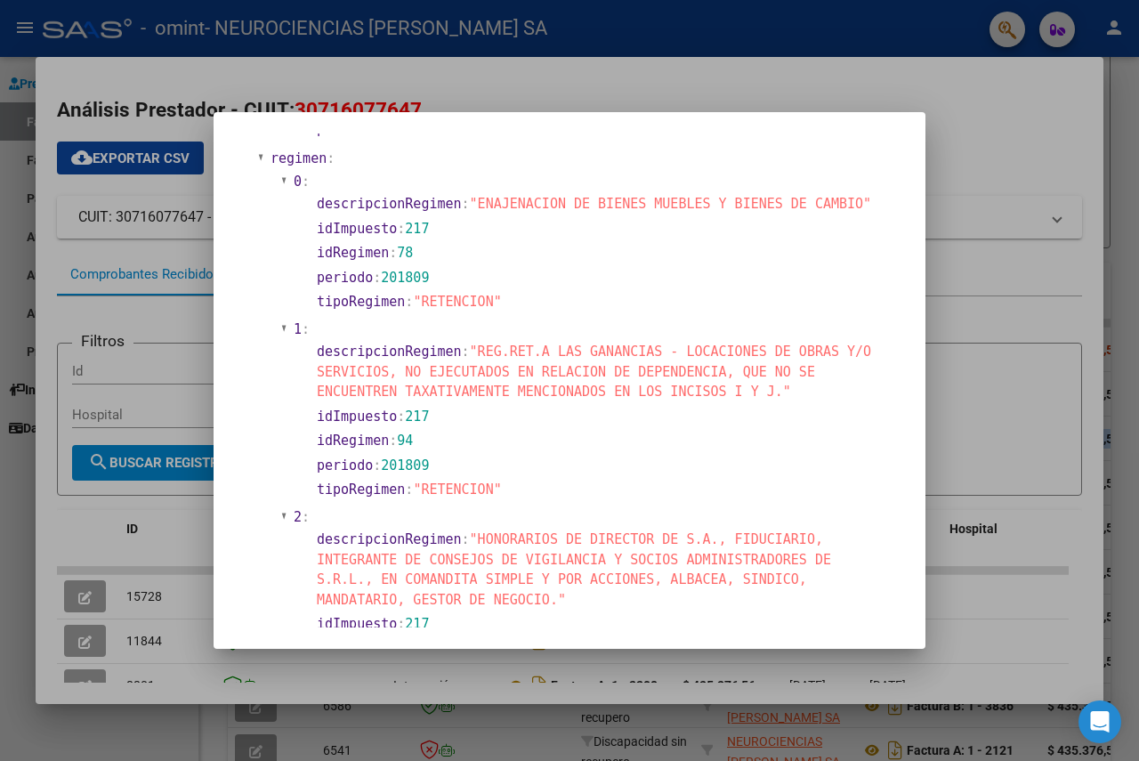
drag, startPoint x: 415, startPoint y: 396, endPoint x: 457, endPoint y: 395, distance: 41.8
click at [457, 407] on section "idImpuesto : 217" at bounding box center [605, 417] width 577 height 20
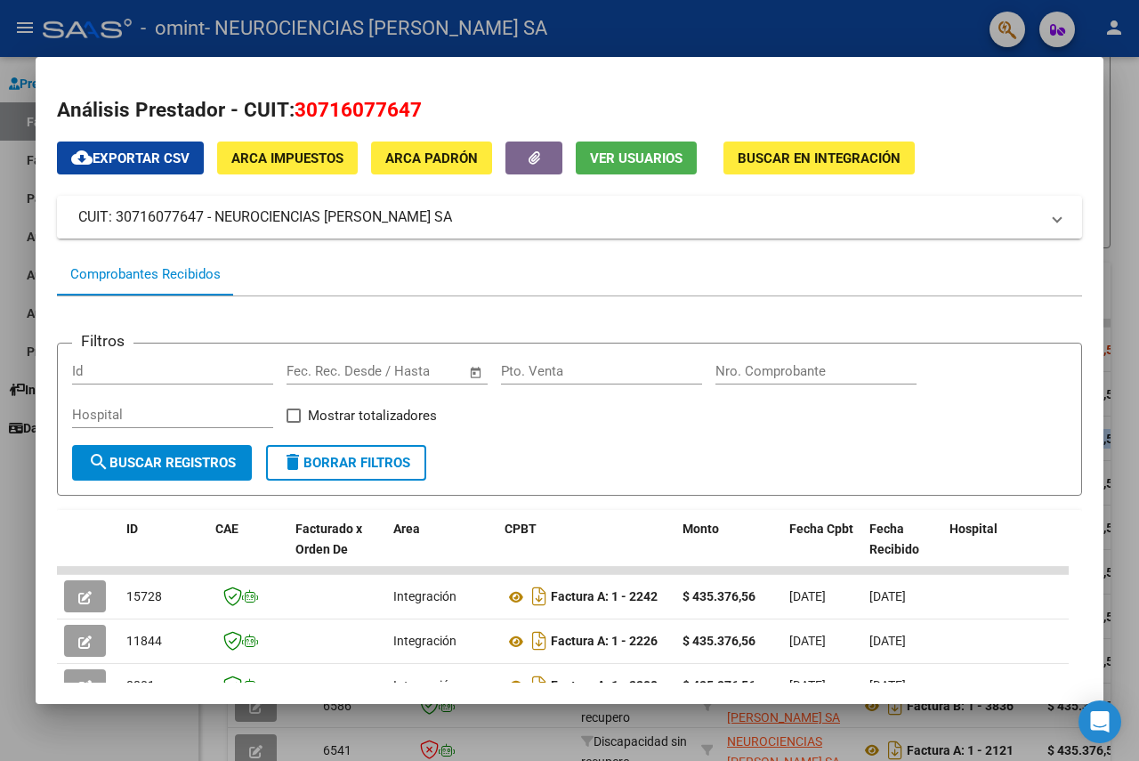
click at [503, 210] on mat-panel-title "CUIT: 30716077647 - NEUROCIENCIAS [PERSON_NAME] SA" at bounding box center [558, 216] width 961 height 21
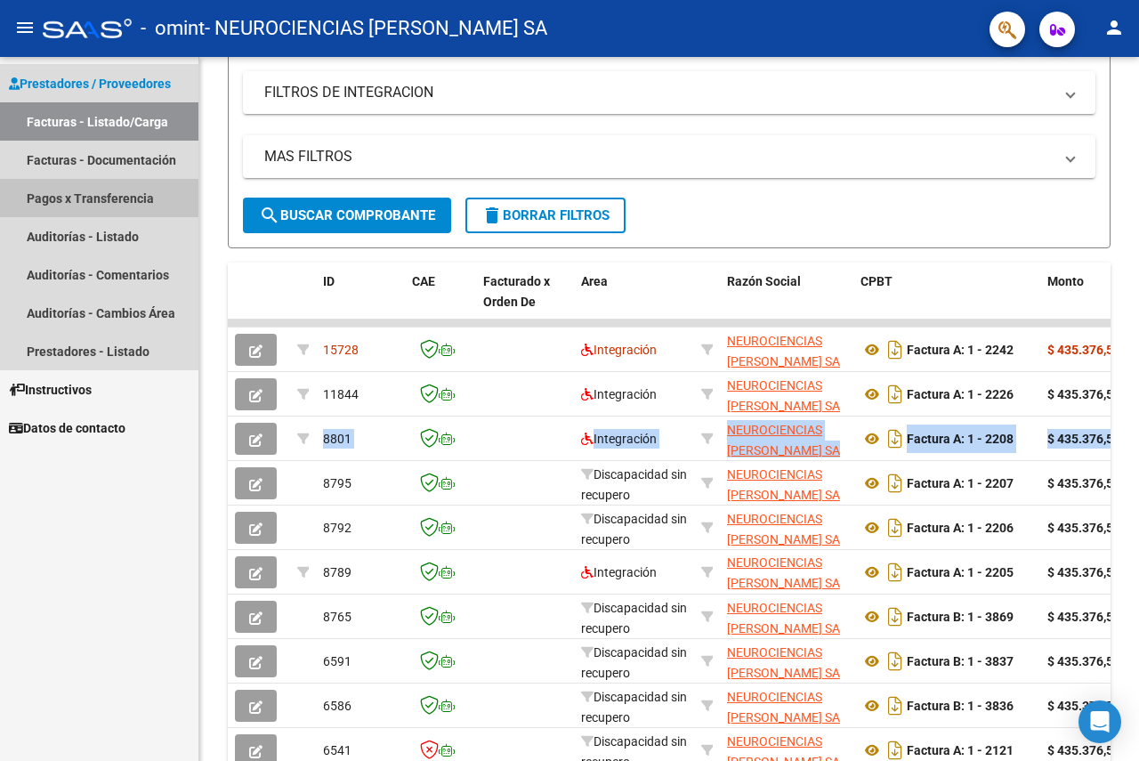
click at [133, 199] on link "Pagos x Transferencia" at bounding box center [99, 198] width 198 height 38
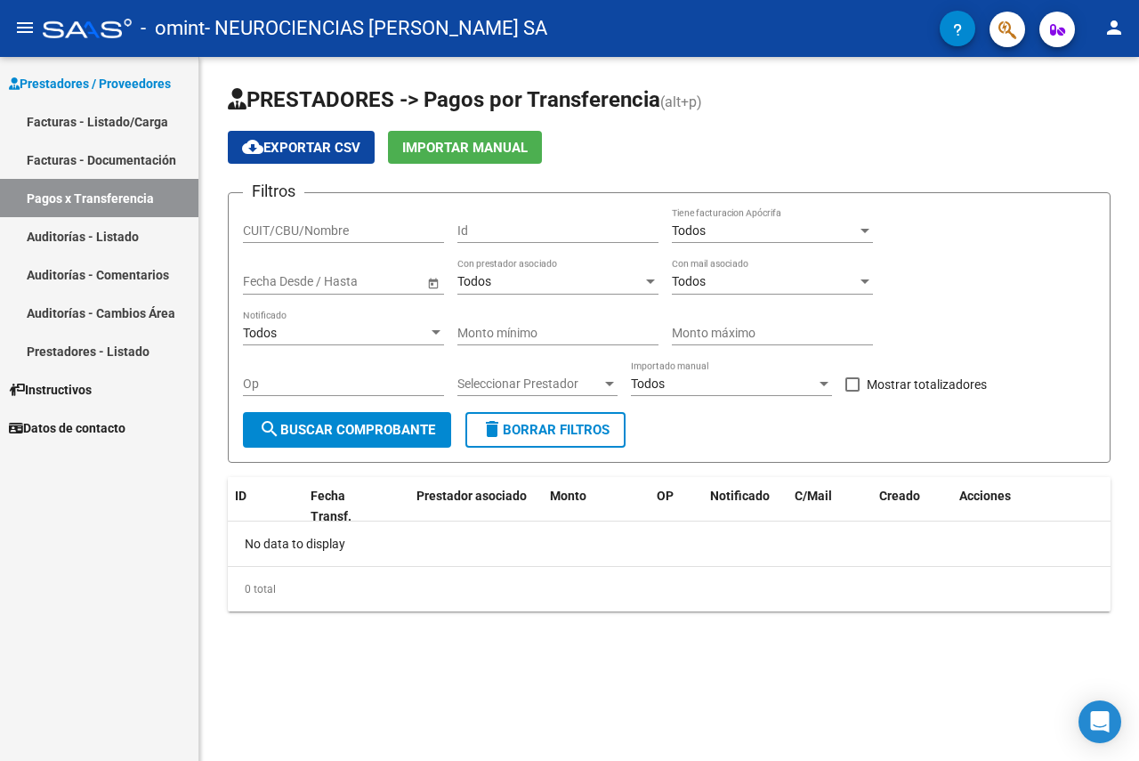
drag, startPoint x: 364, startPoint y: 368, endPoint x: 364, endPoint y: 382, distance: 14.2
click at [364, 368] on div "Op" at bounding box center [343, 378] width 201 height 36
click at [517, 376] on span "Seleccionar Prestador" at bounding box center [529, 383] width 144 height 15
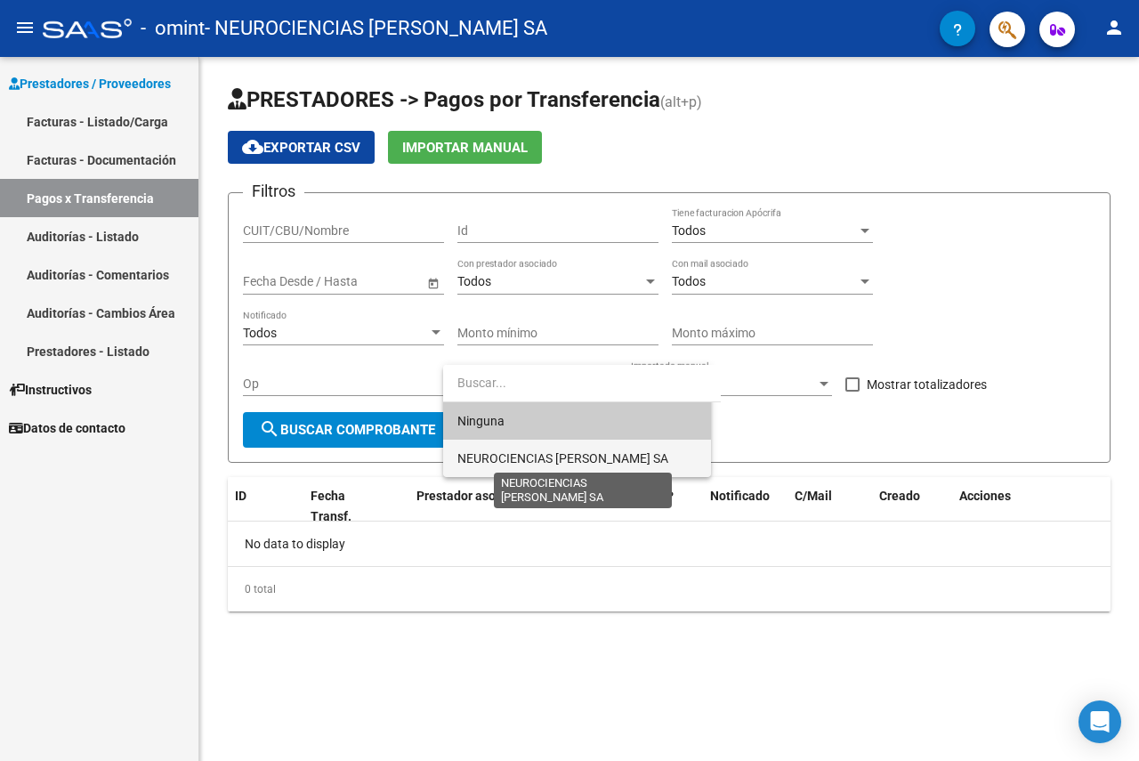
click at [592, 458] on span "NEUROCIENCIAS [PERSON_NAME] SA" at bounding box center [562, 458] width 211 height 14
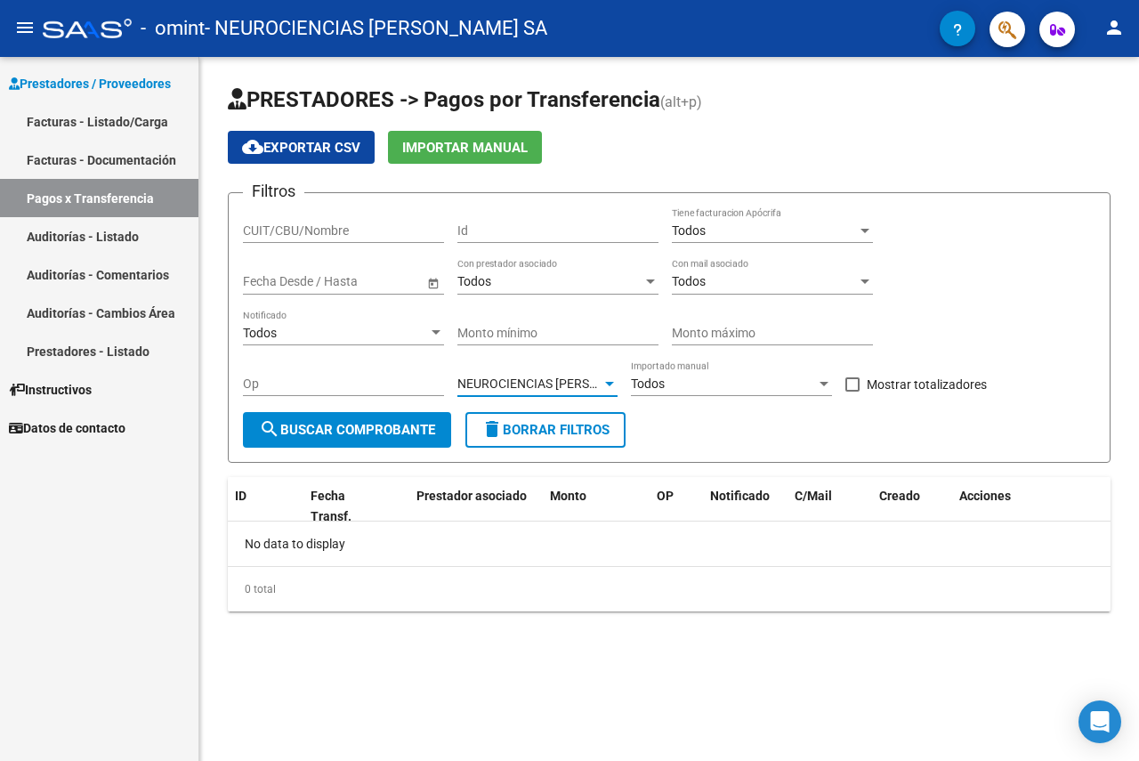
click at [376, 422] on span "search Buscar Comprobante" at bounding box center [347, 430] width 176 height 16
click at [750, 236] on div "Todos" at bounding box center [764, 230] width 185 height 15
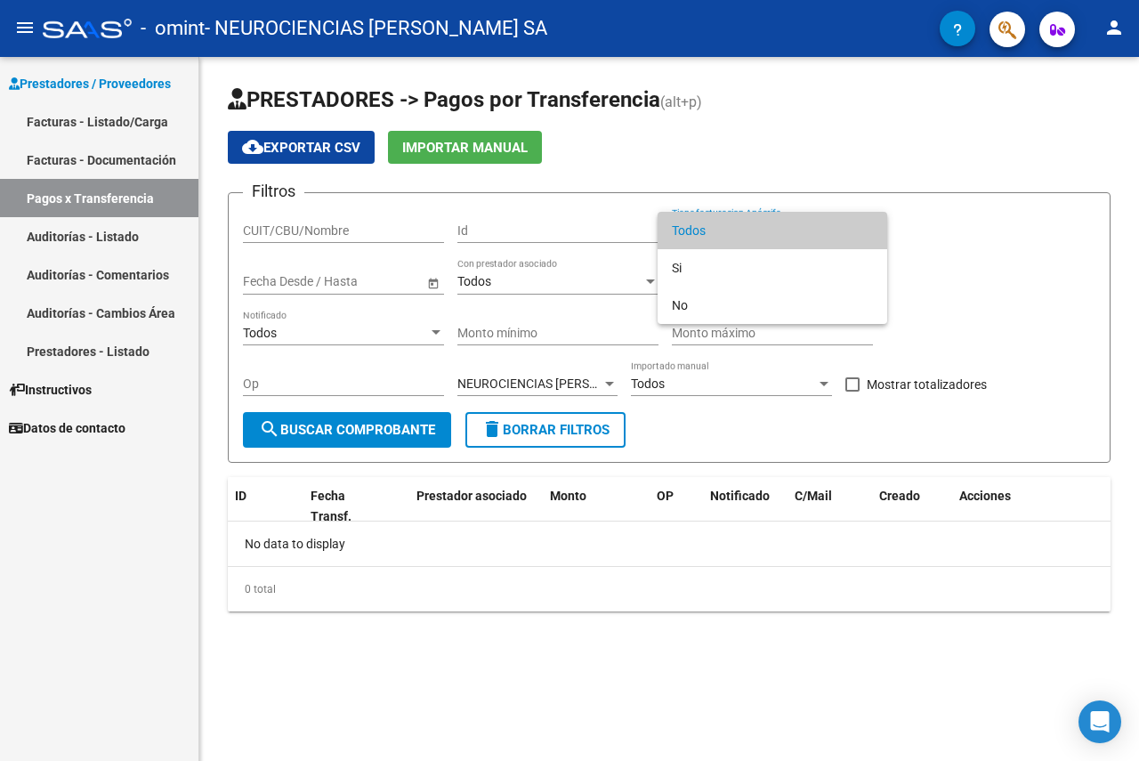
click at [750, 236] on span "Todos" at bounding box center [772, 230] width 201 height 37
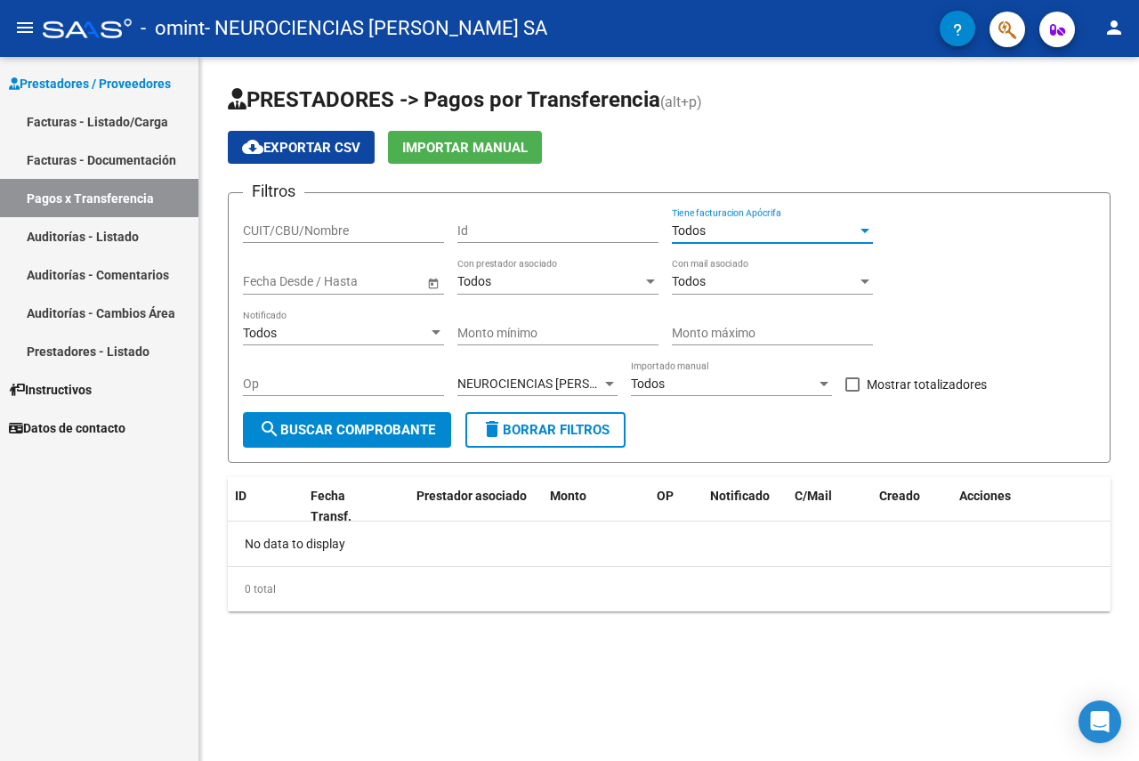
click at [334, 286] on input "text" at bounding box center [356, 281] width 87 height 15
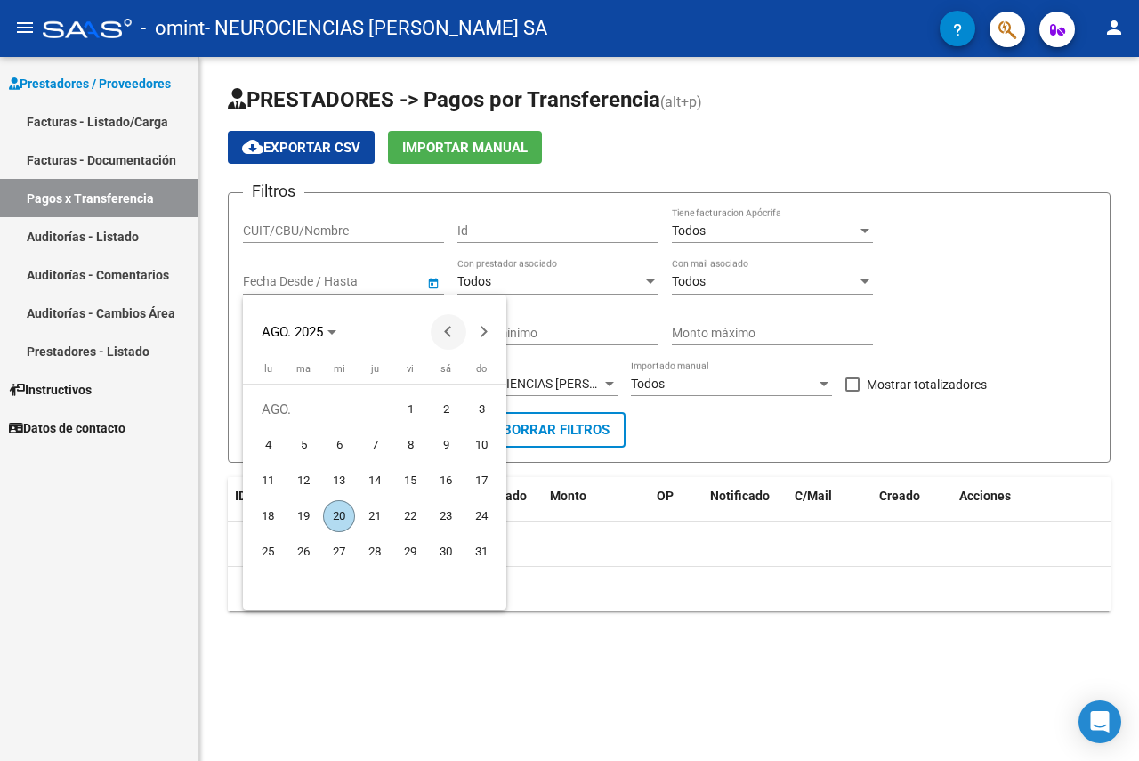
click at [440, 328] on span "Previous month" at bounding box center [449, 332] width 36 height 36
click at [338, 580] on span "30" at bounding box center [339, 587] width 32 height 32
type input "[DATE]"
click at [776, 411] on div at bounding box center [569, 380] width 1139 height 761
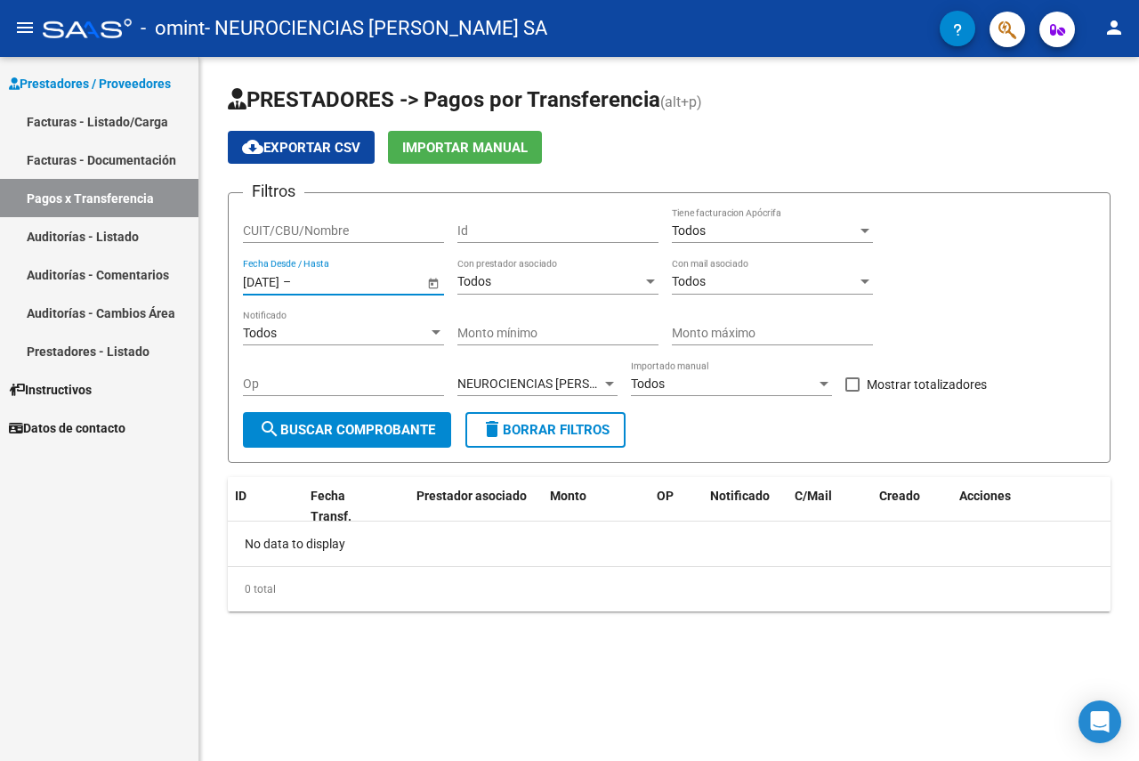
click at [392, 432] on span "search Buscar Comprobante" at bounding box center [347, 430] width 176 height 16
click at [385, 376] on div "Op" at bounding box center [343, 378] width 201 height 36
paste input "5637"
type input "5637"
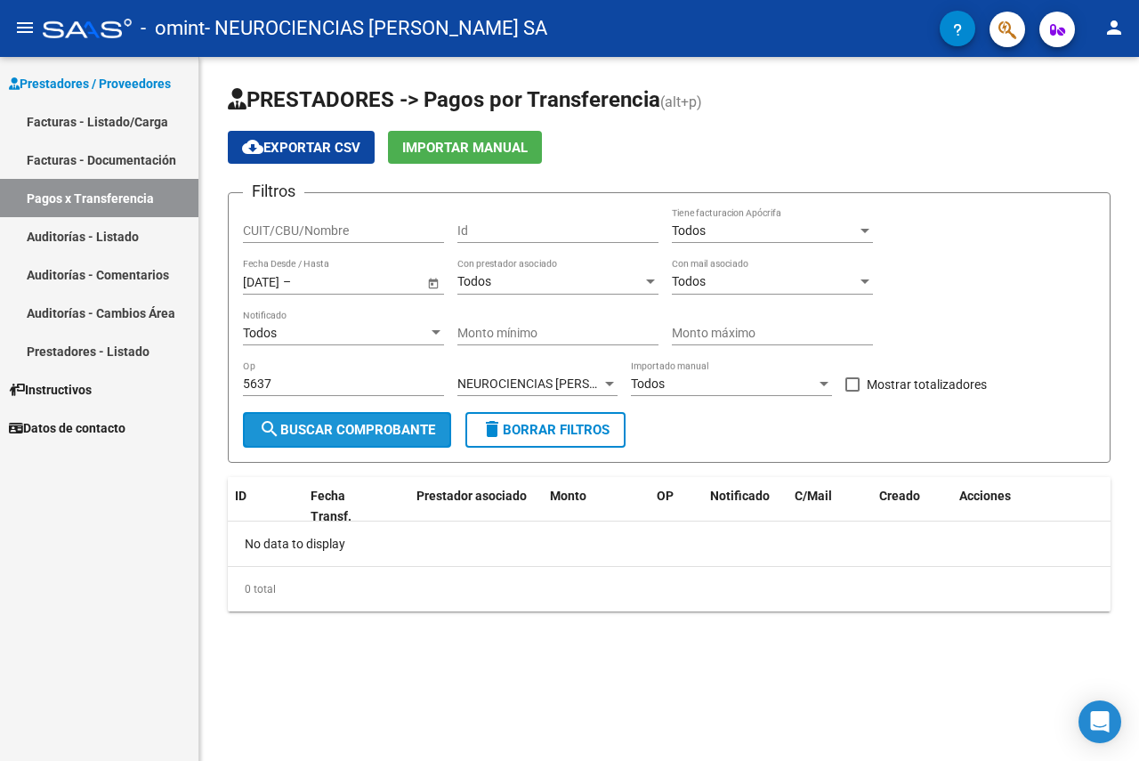
click at [390, 415] on button "search Buscar Comprobante" at bounding box center [347, 430] width 208 height 36
click at [362, 281] on input "text" at bounding box center [338, 281] width 87 height 15
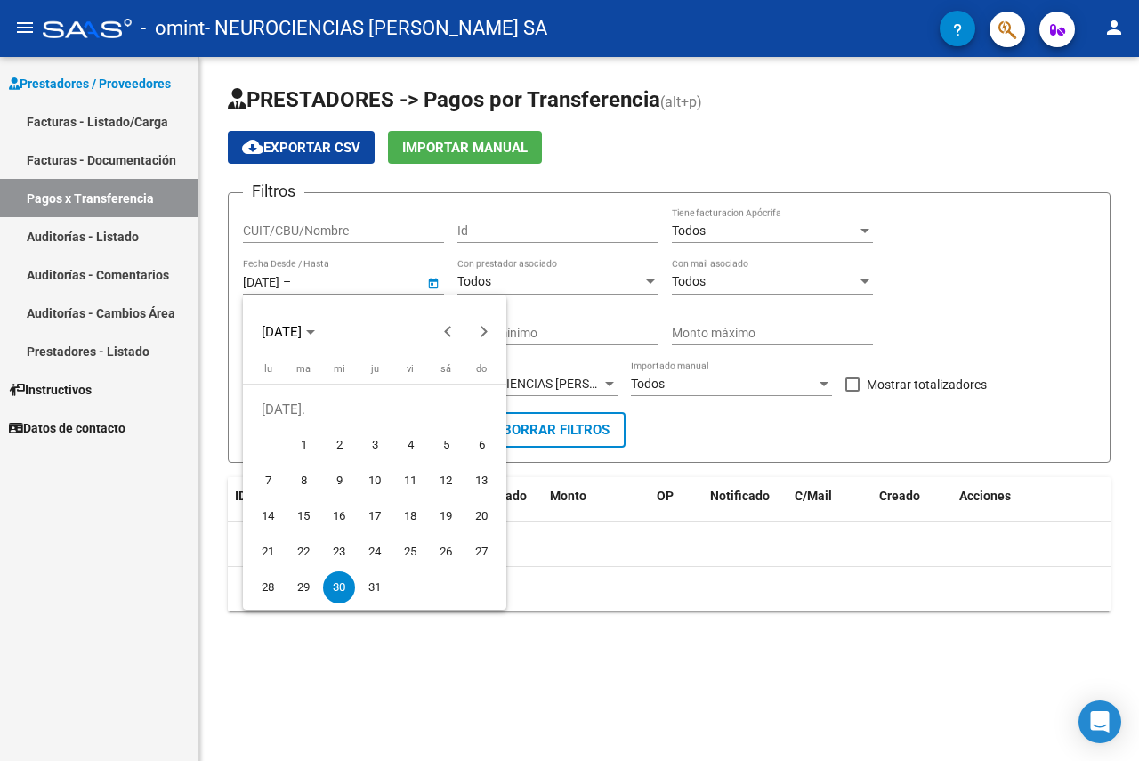
click at [362, 281] on div at bounding box center [569, 380] width 1139 height 761
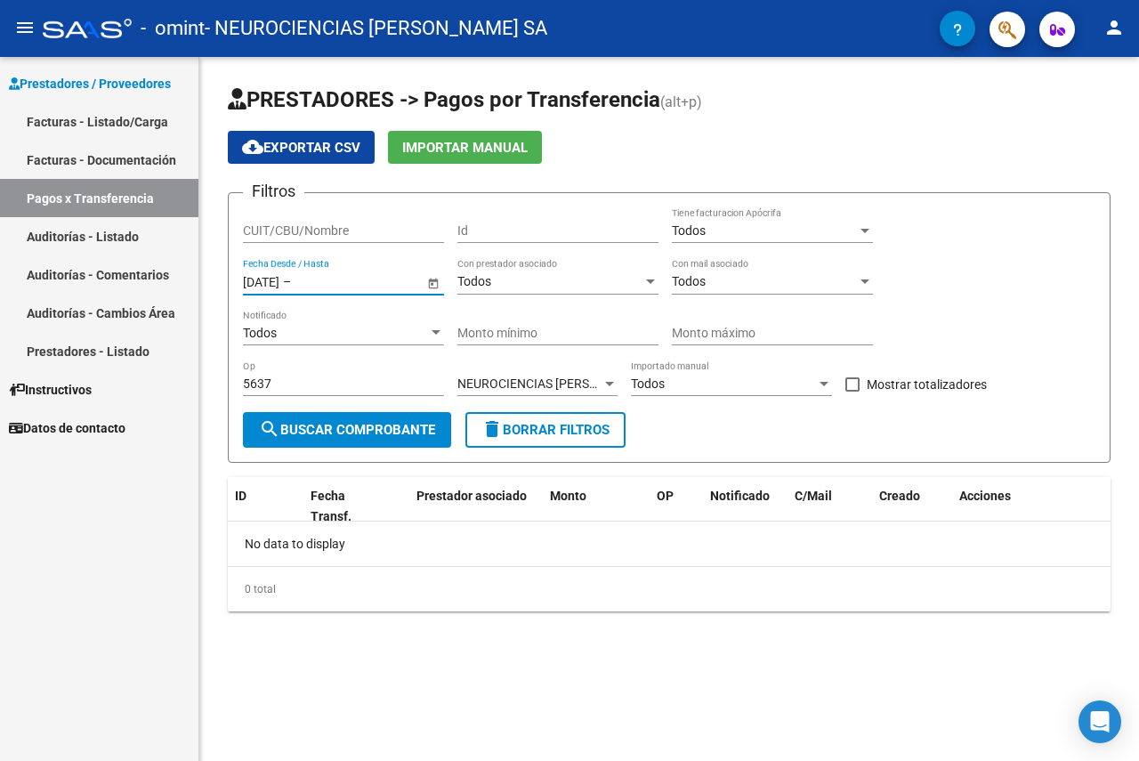
drag, startPoint x: 332, startPoint y: 278, endPoint x: 152, endPoint y: 275, distance: 179.8
click at [152, 275] on mat-sidenav-container "Prestadores / Proveedores Facturas - Listado/Carga Facturas - Documentación Pag…" at bounding box center [569, 409] width 1139 height 704
click at [275, 289] on div "[DATE] [DATE] – End date Fecha Desde / Hasta" at bounding box center [333, 277] width 181 height 36
click at [277, 289] on div "[DATE] [DATE] – End date Fecha Desde / Hasta" at bounding box center [333, 277] width 181 height 36
click at [279, 287] on input "[DATE]" at bounding box center [261, 281] width 36 height 15
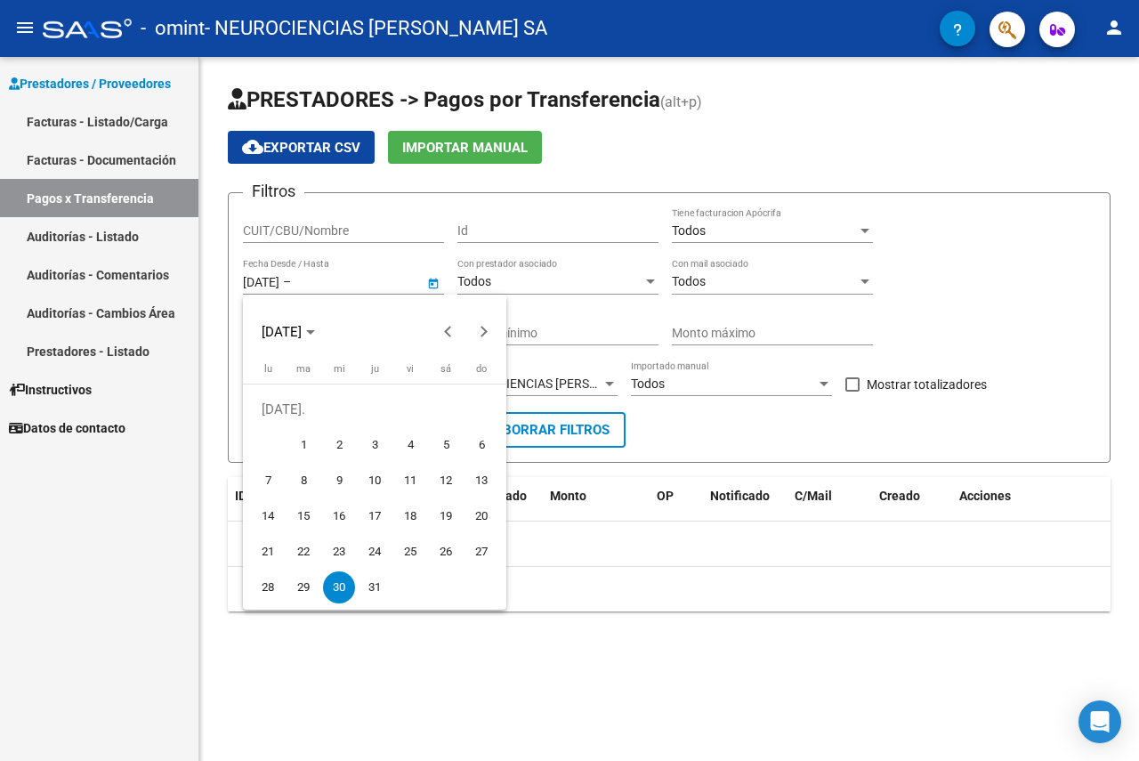
click at [281, 287] on div at bounding box center [569, 380] width 1139 height 761
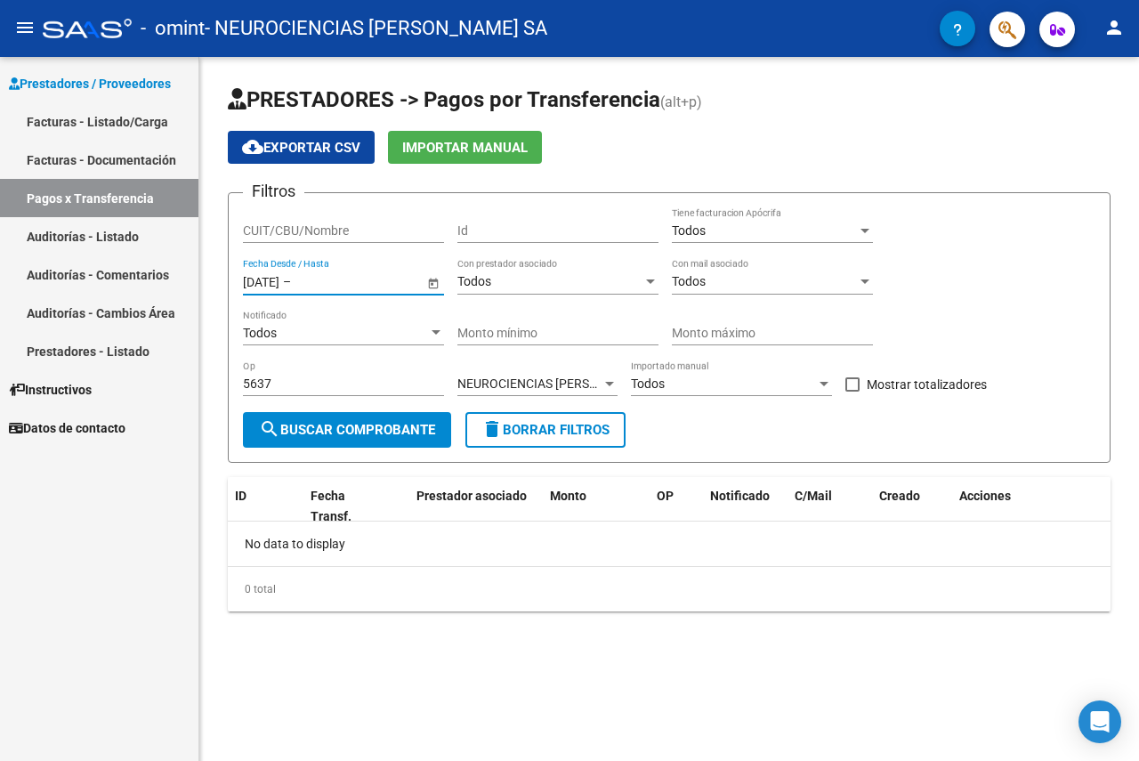
click at [279, 286] on input "[DATE]" at bounding box center [261, 281] width 36 height 15
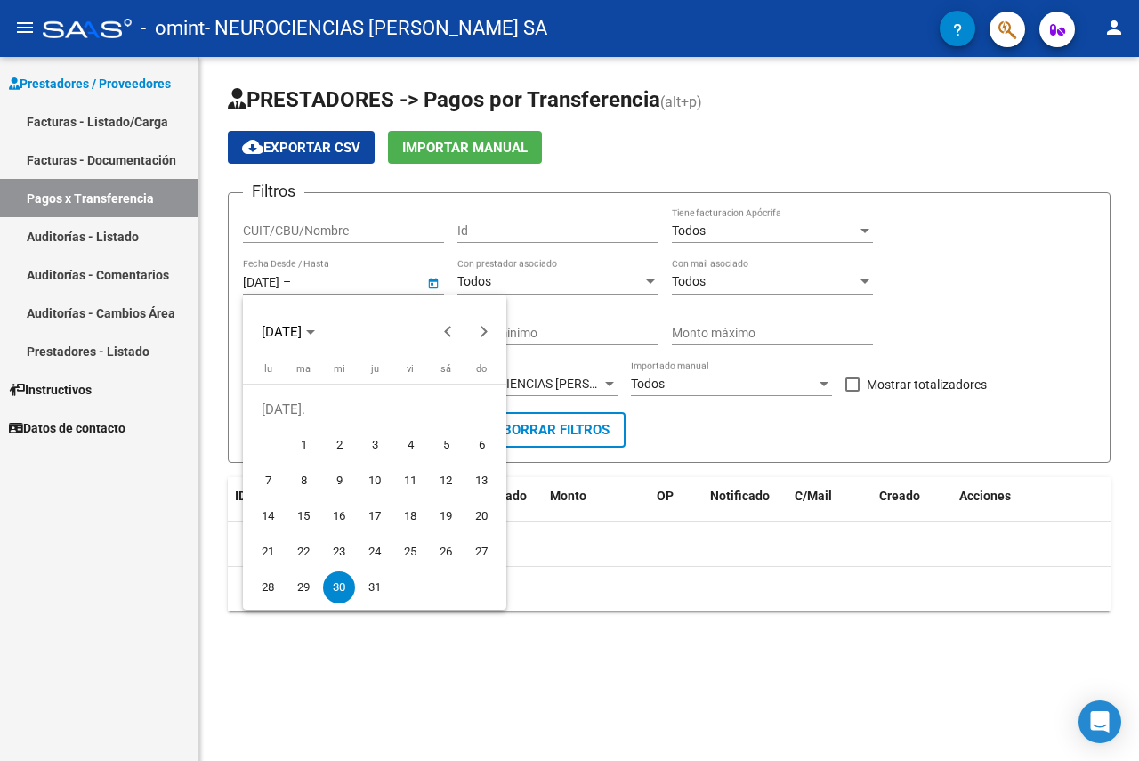
click at [281, 286] on div at bounding box center [569, 380] width 1139 height 761
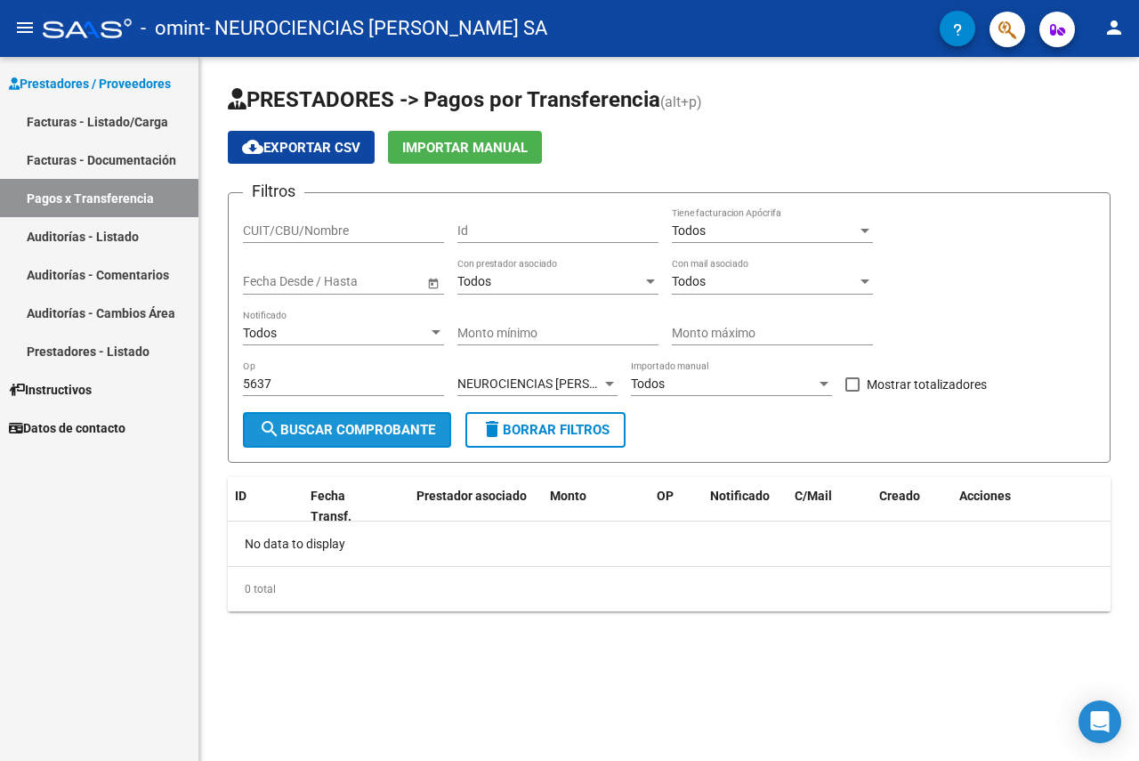
click at [332, 418] on button "search Buscar Comprobante" at bounding box center [347, 430] width 208 height 36
click at [568, 382] on span "NEUROCIENCIAS [PERSON_NAME] SA" at bounding box center [562, 383] width 211 height 14
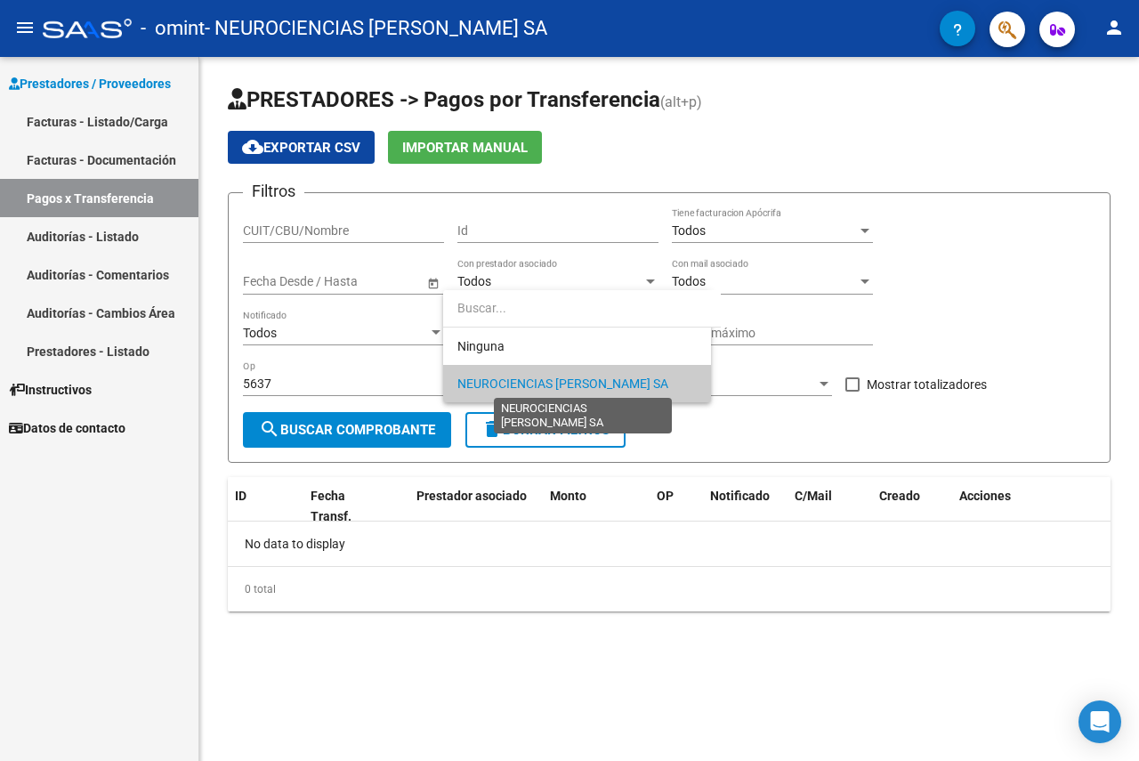
click at [568, 382] on span "NEUROCIENCIAS [PERSON_NAME] SA" at bounding box center [562, 383] width 211 height 14
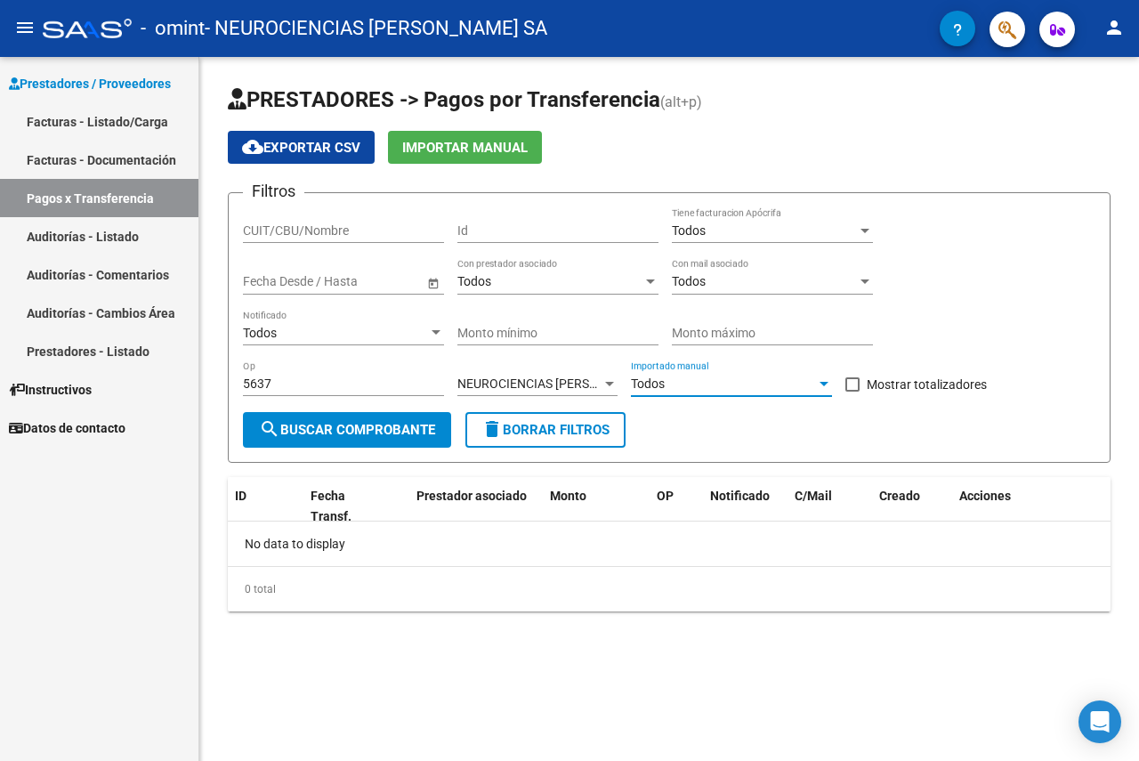
click at [696, 383] on div "Todos" at bounding box center [723, 383] width 185 height 15
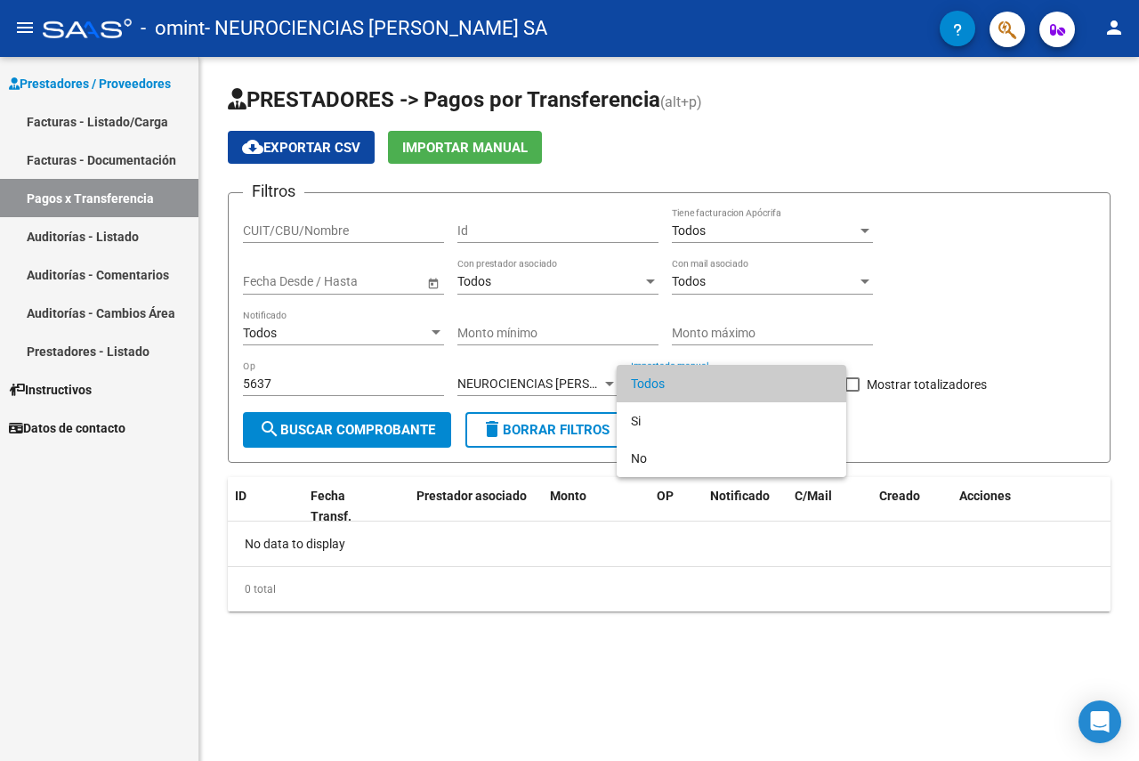
click at [696, 383] on span "Todos" at bounding box center [731, 383] width 201 height 37
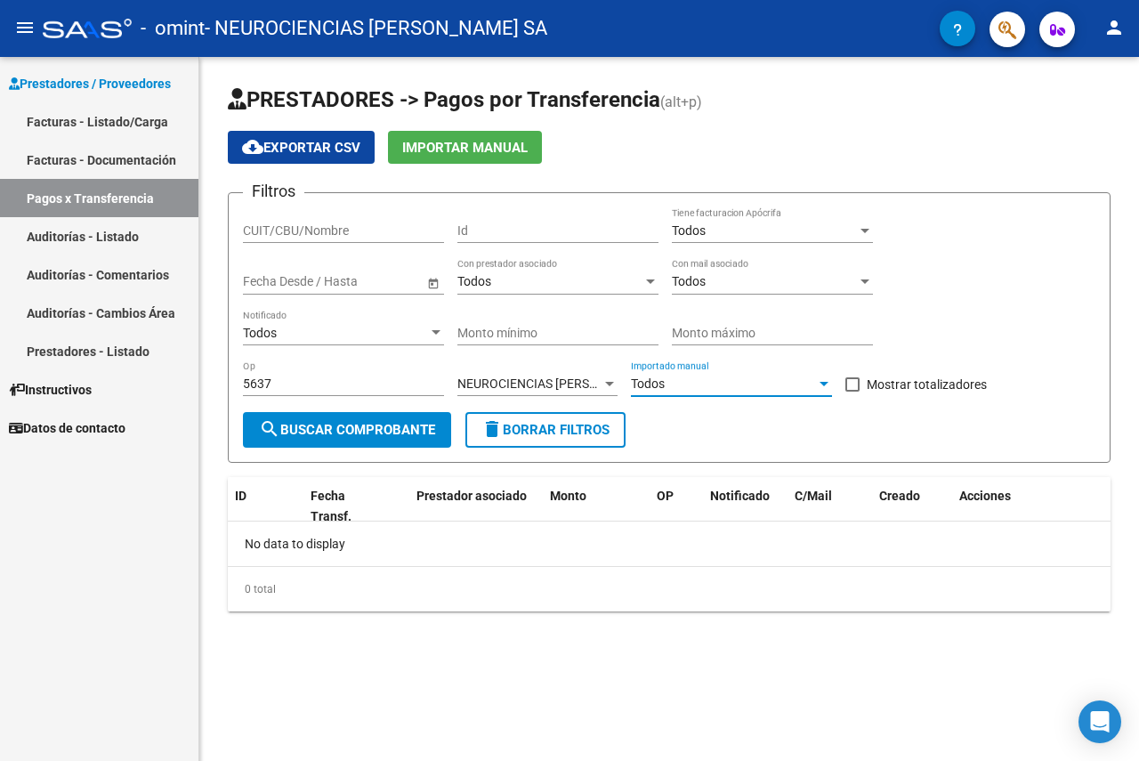
click at [700, 384] on div "Todos" at bounding box center [723, 383] width 185 height 15
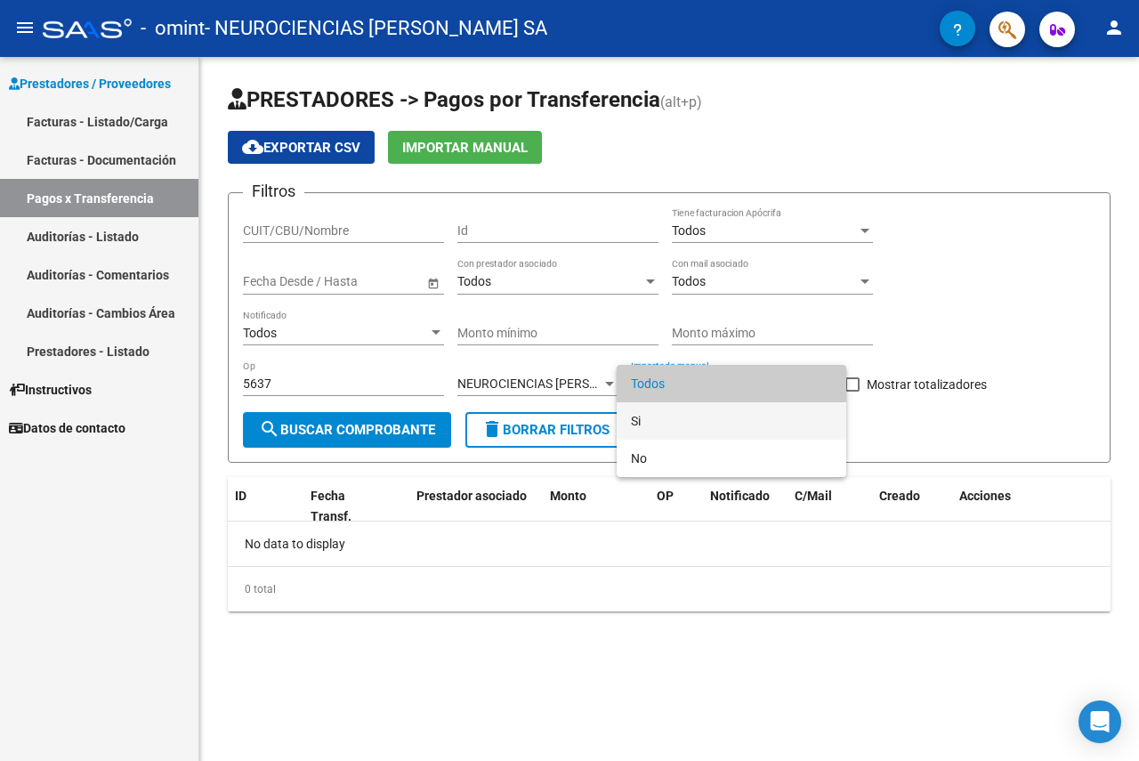
click at [711, 418] on span "Si" at bounding box center [731, 420] width 201 height 37
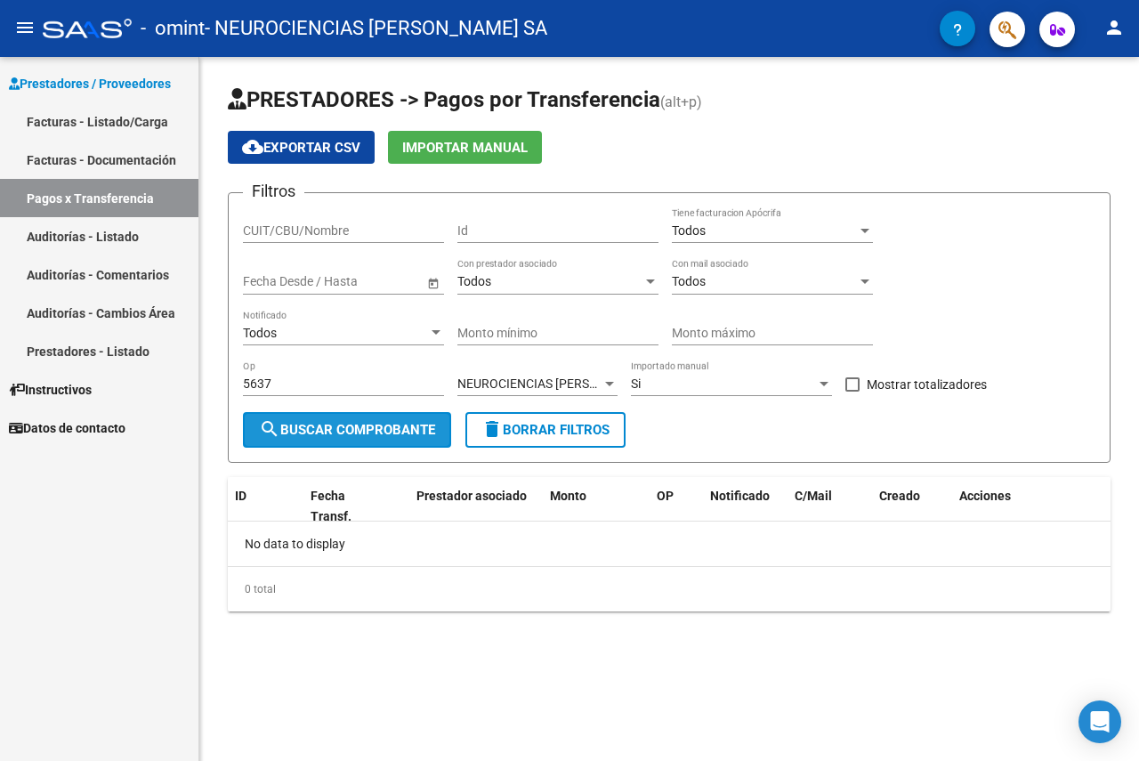
click at [345, 431] on span "search Buscar Comprobante" at bounding box center [347, 430] width 176 height 16
click at [691, 384] on div "Si" at bounding box center [723, 383] width 185 height 15
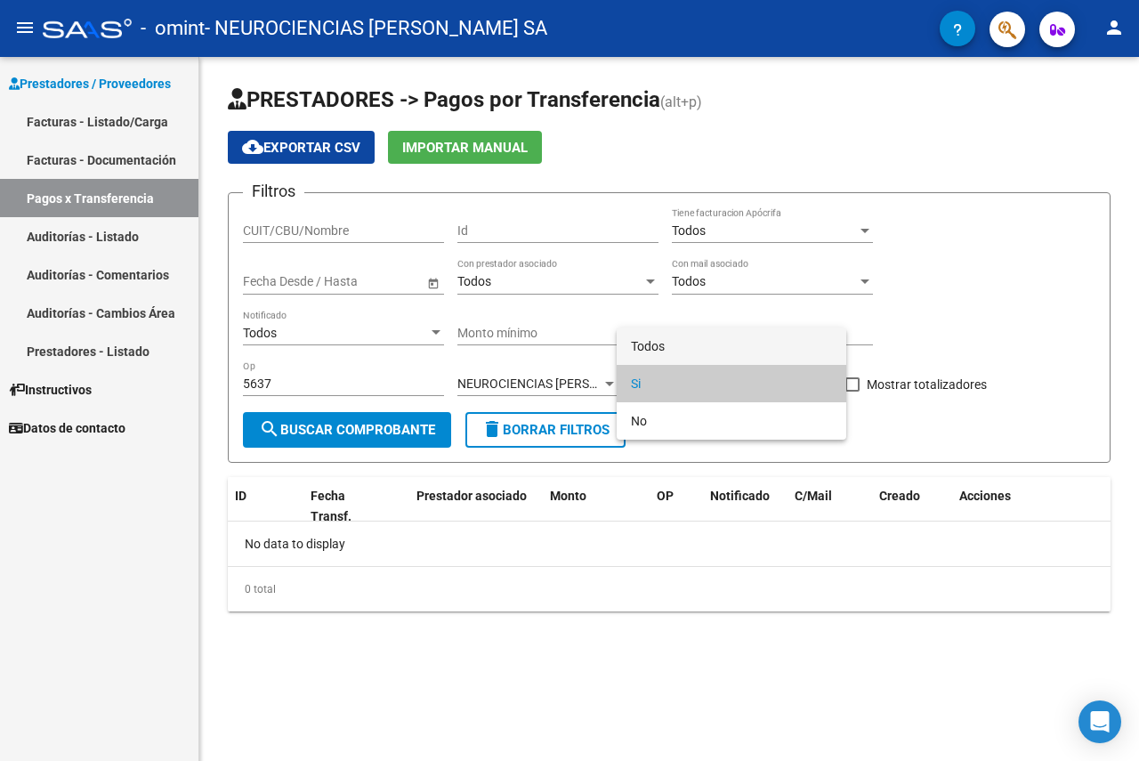
click at [694, 363] on span "Todos" at bounding box center [731, 345] width 201 height 37
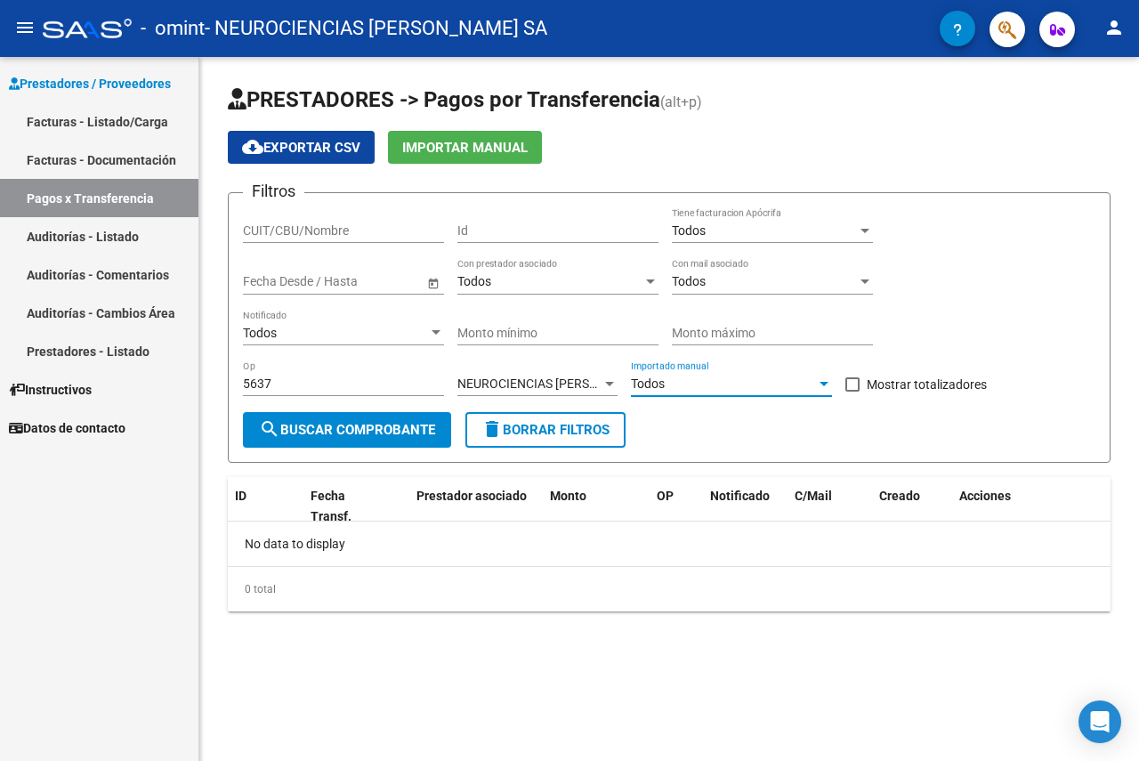
click at [334, 435] on span "search Buscar Comprobante" at bounding box center [347, 430] width 176 height 16
click at [458, 220] on div "Id" at bounding box center [557, 225] width 201 height 36
